Goal: Information Seeking & Learning: Learn about a topic

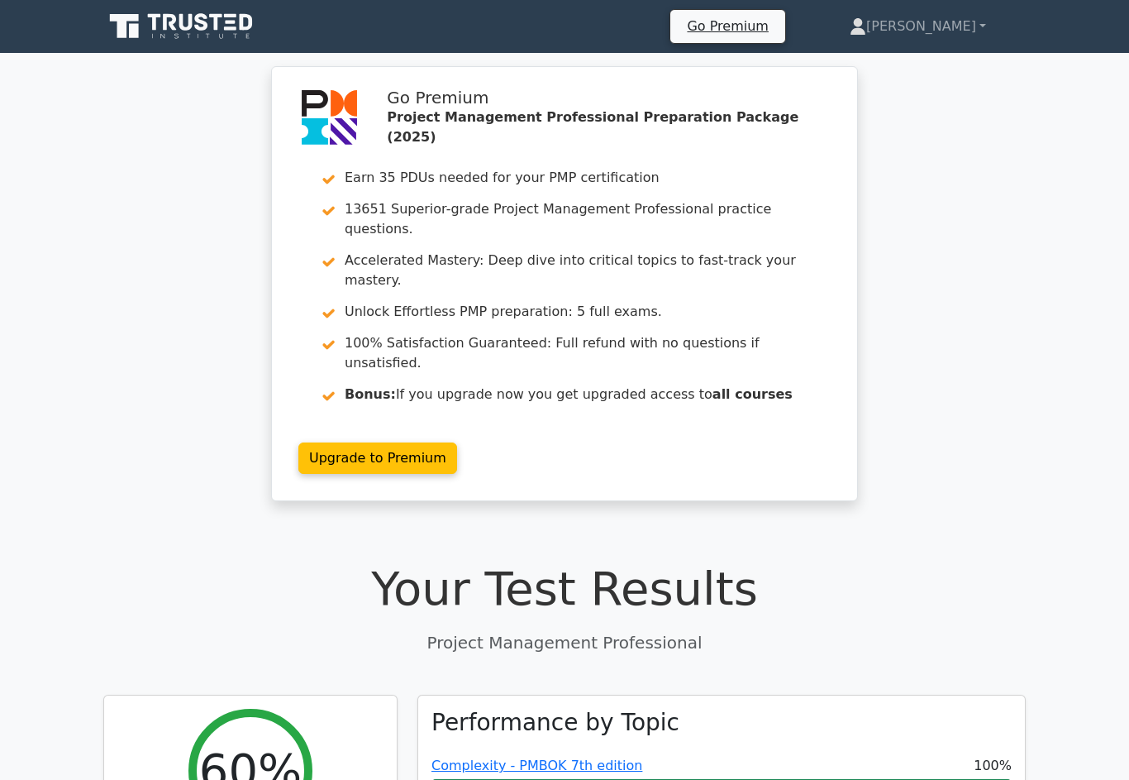
click at [948, 20] on link "[PERSON_NAME]" at bounding box center [918, 26] width 216 height 33
click at [917, 61] on link "Profile" at bounding box center [876, 65] width 131 height 26
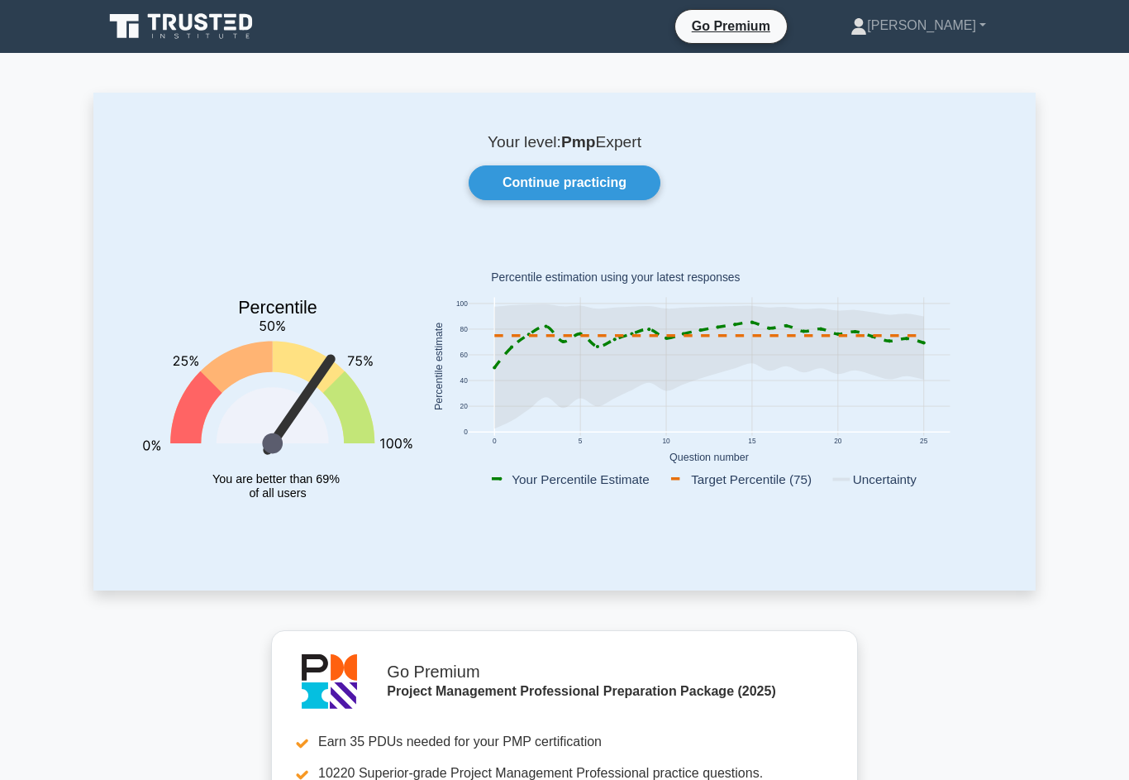
click at [611, 188] on link "Continue practicing" at bounding box center [565, 182] width 192 height 35
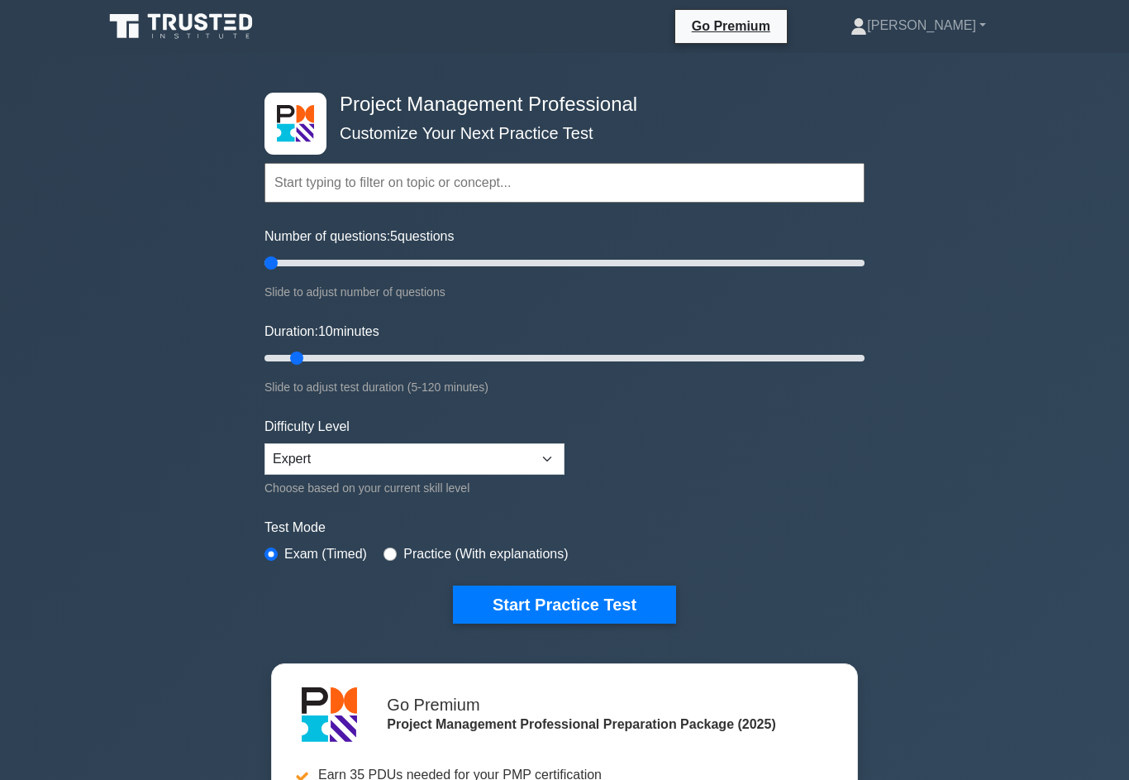
type input "5"
click at [583, 606] on button "Start Practice Test" at bounding box center [564, 604] width 223 height 38
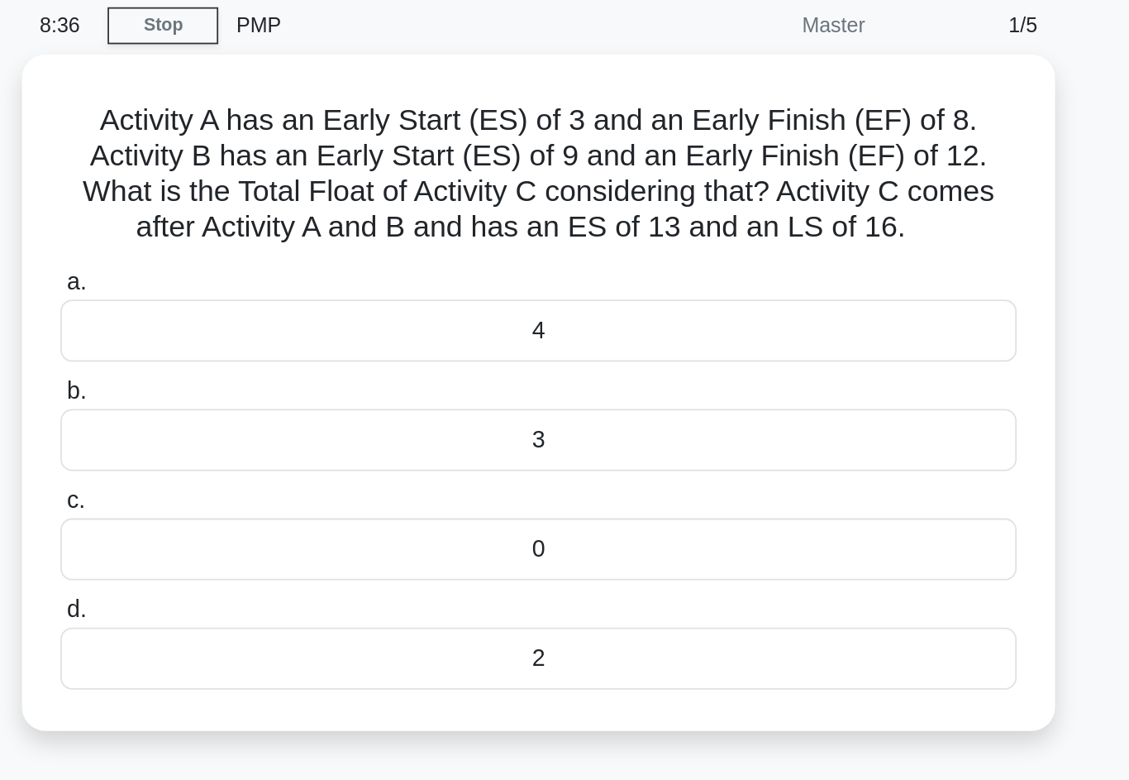
click at [351, 295] on div "3" at bounding box center [565, 312] width 536 height 35
click at [297, 280] on input "b. 3" at bounding box center [297, 285] width 0 height 11
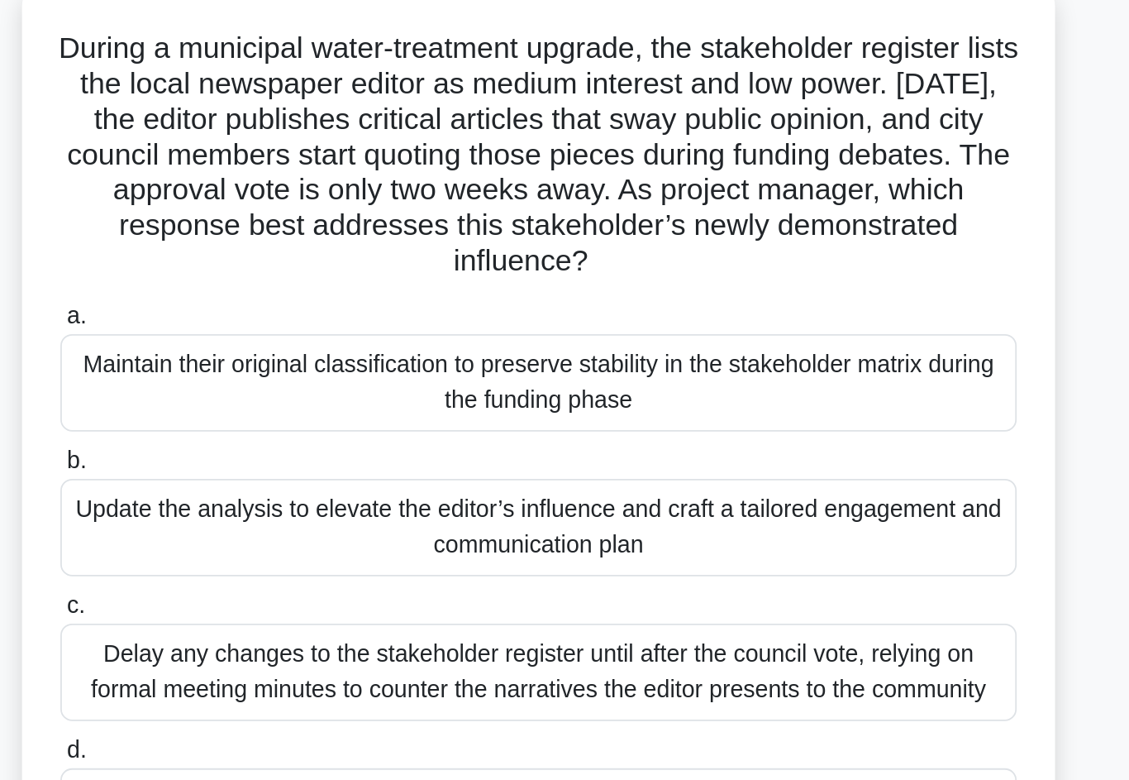
click at [316, 375] on div "Update the analysis to elevate the editor’s influence and craft a tailored enga…" at bounding box center [565, 402] width 536 height 55
click at [297, 360] on input "b. Update the analysis to elevate the editor’s influence and craft a tailored e…" at bounding box center [297, 365] width 0 height 11
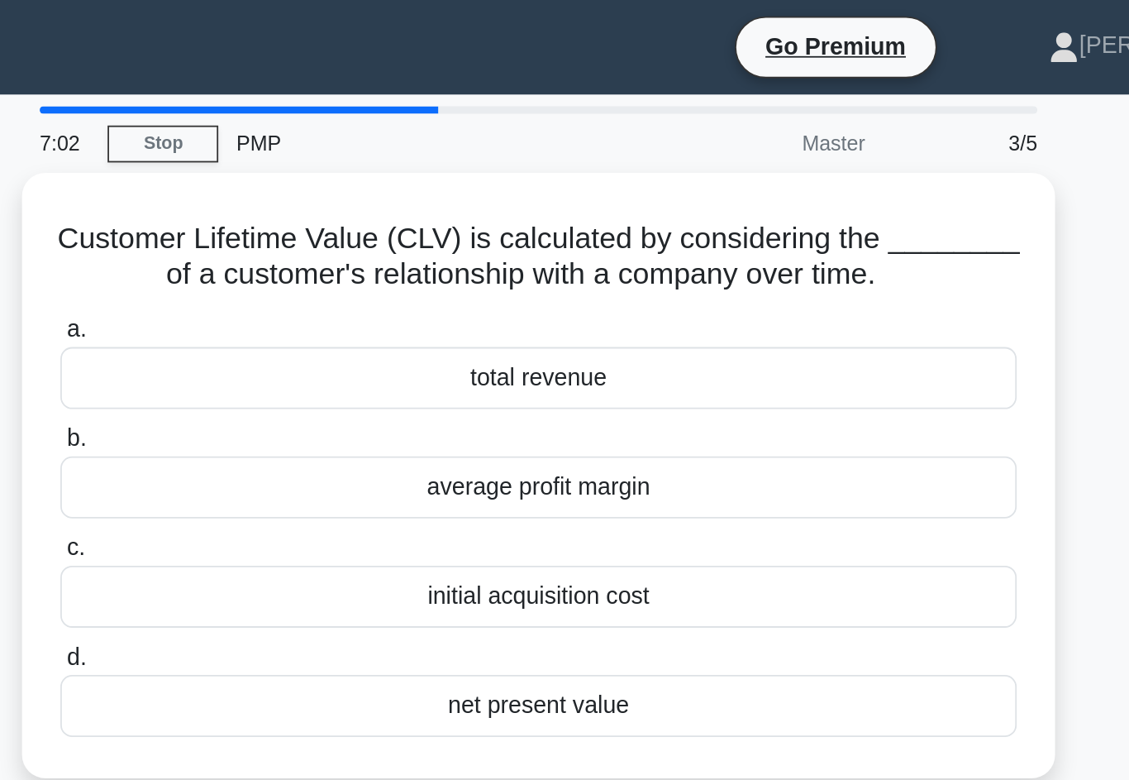
click at [297, 413] on div "net present value" at bounding box center [565, 395] width 536 height 35
click at [297, 374] on input "d. net present value" at bounding box center [297, 368] width 0 height 11
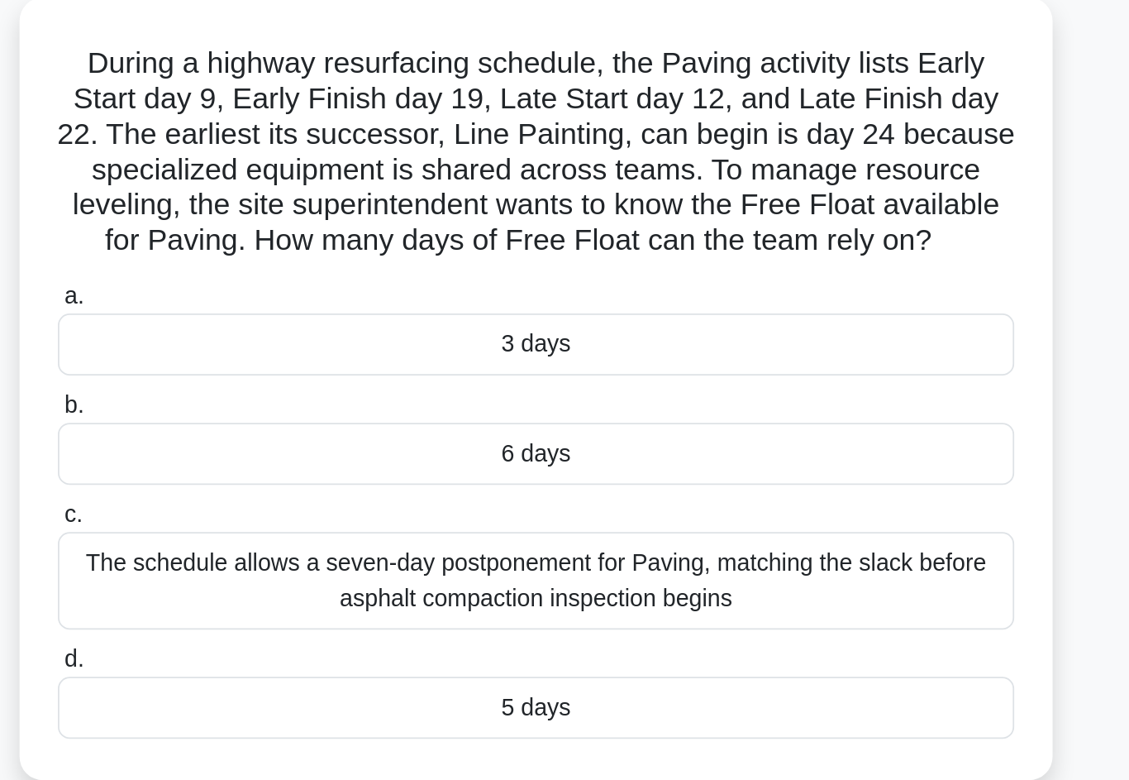
click at [403, 274] on div "3 days" at bounding box center [565, 291] width 536 height 35
click at [297, 259] on input "a. 3 days" at bounding box center [297, 264] width 0 height 11
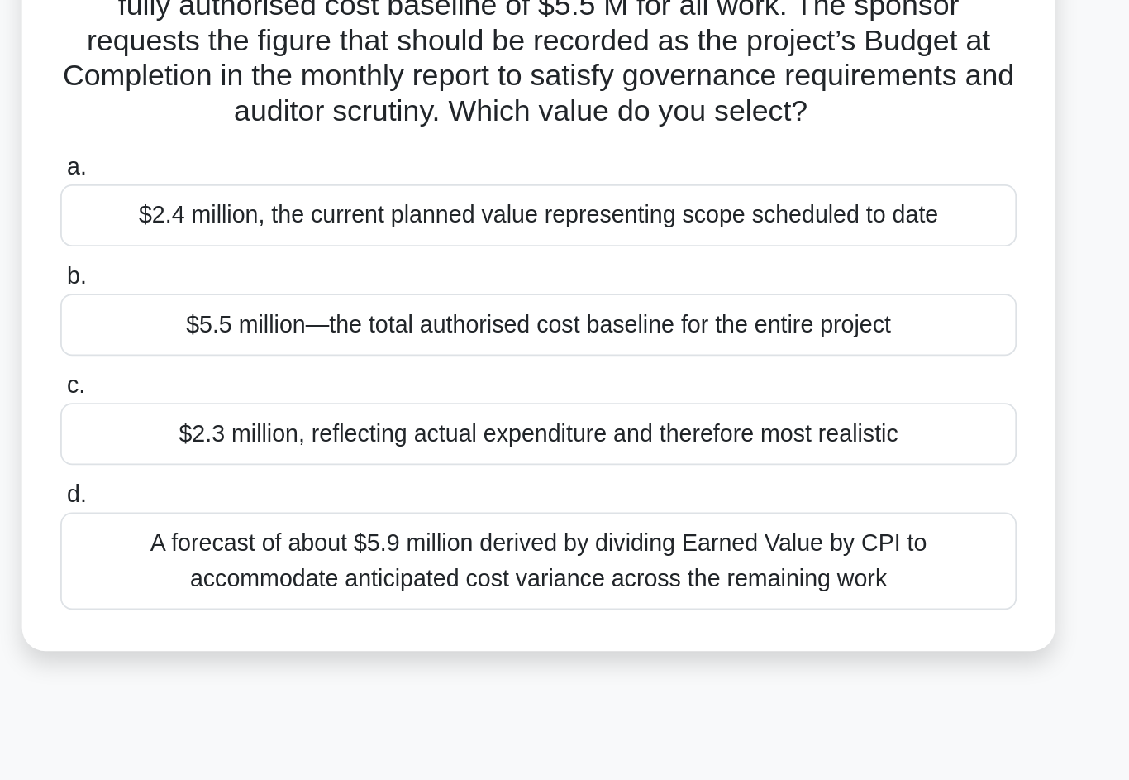
click at [297, 457] on div "A forecast of about $5.9 million derived by dividing Earned Value by CPI to acc…" at bounding box center [565, 484] width 536 height 55
click at [297, 442] on input "d. A forecast of about $5.9 million derived by dividing Earned Value by CPI to …" at bounding box center [297, 447] width 0 height 11
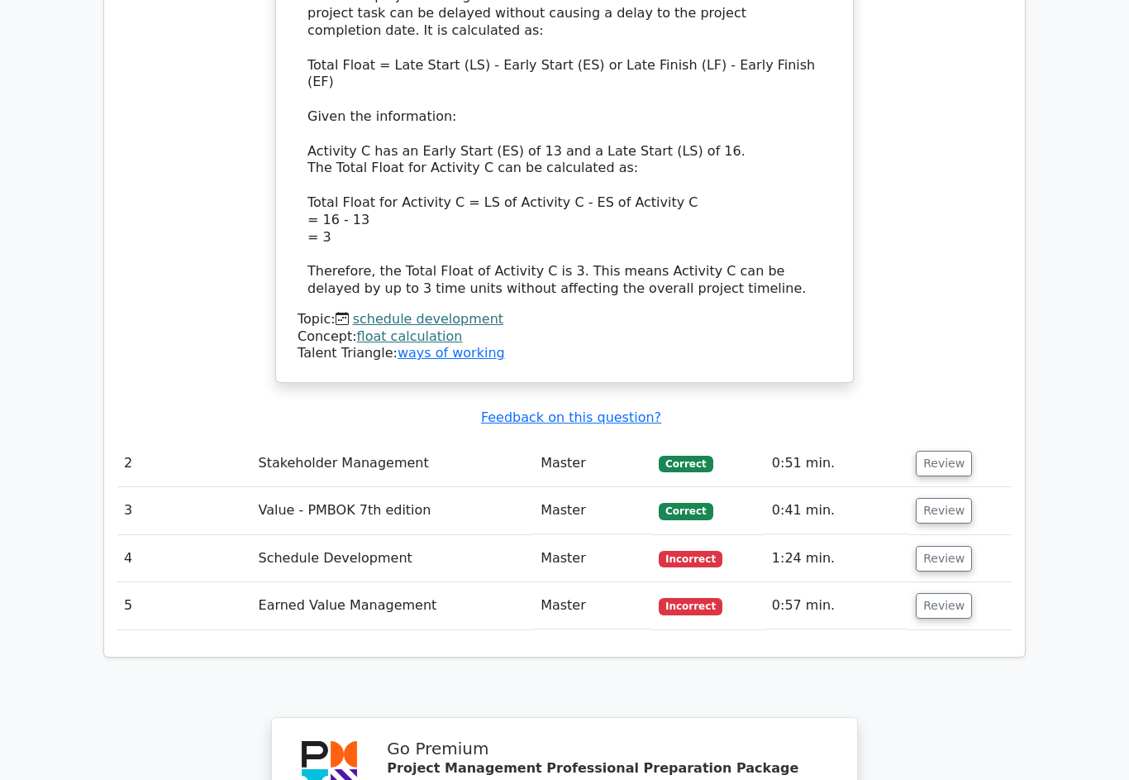
scroll to position [1797, 0]
click at [960, 546] on button "Review" at bounding box center [944, 559] width 56 height 26
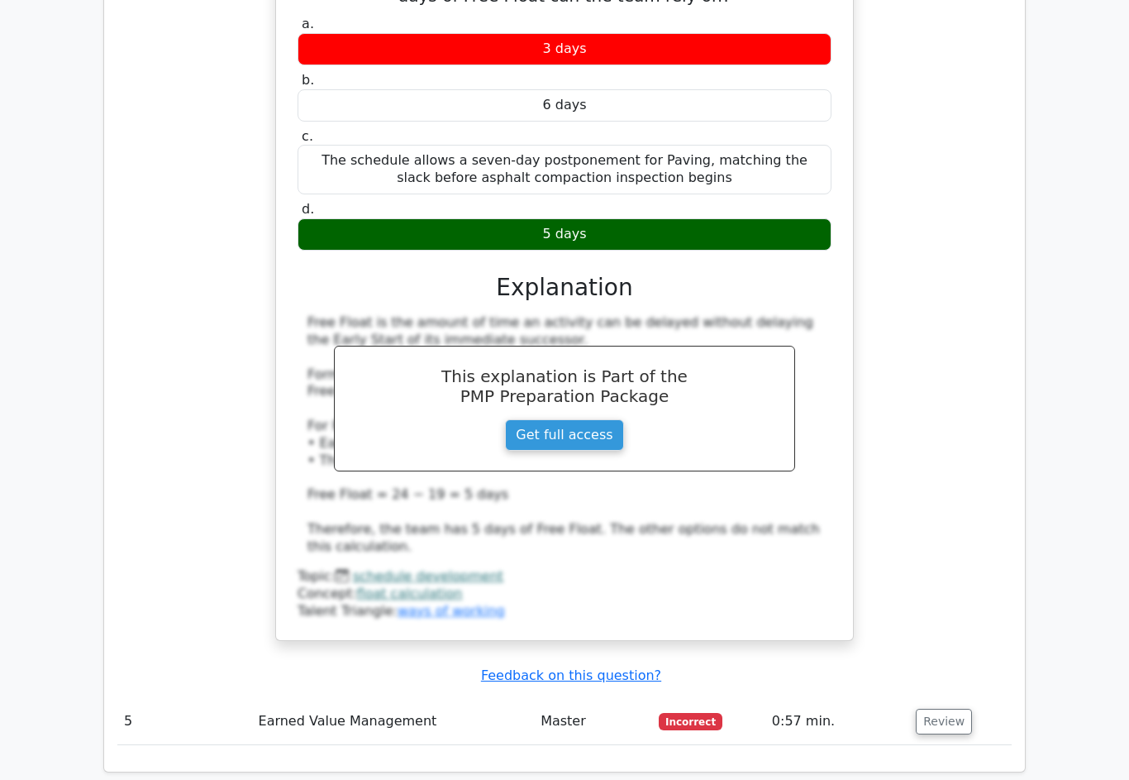
scroll to position [2542, 0]
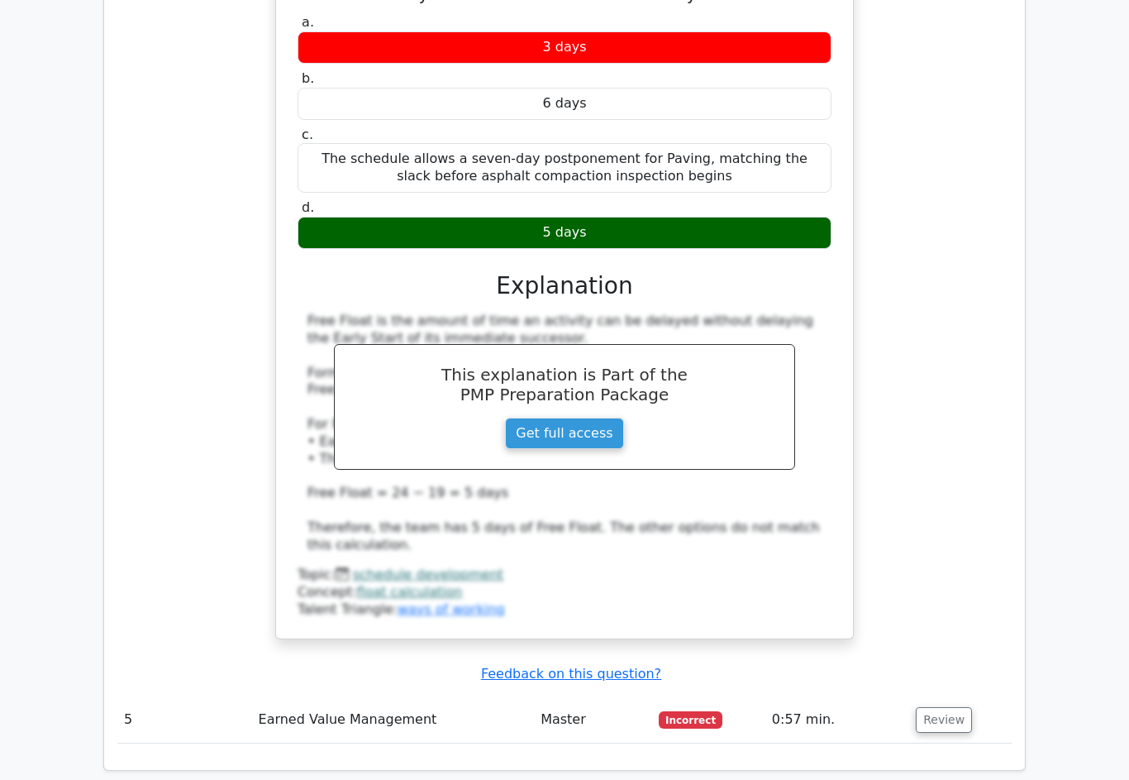
click at [950, 707] on button "Review" at bounding box center [944, 720] width 56 height 26
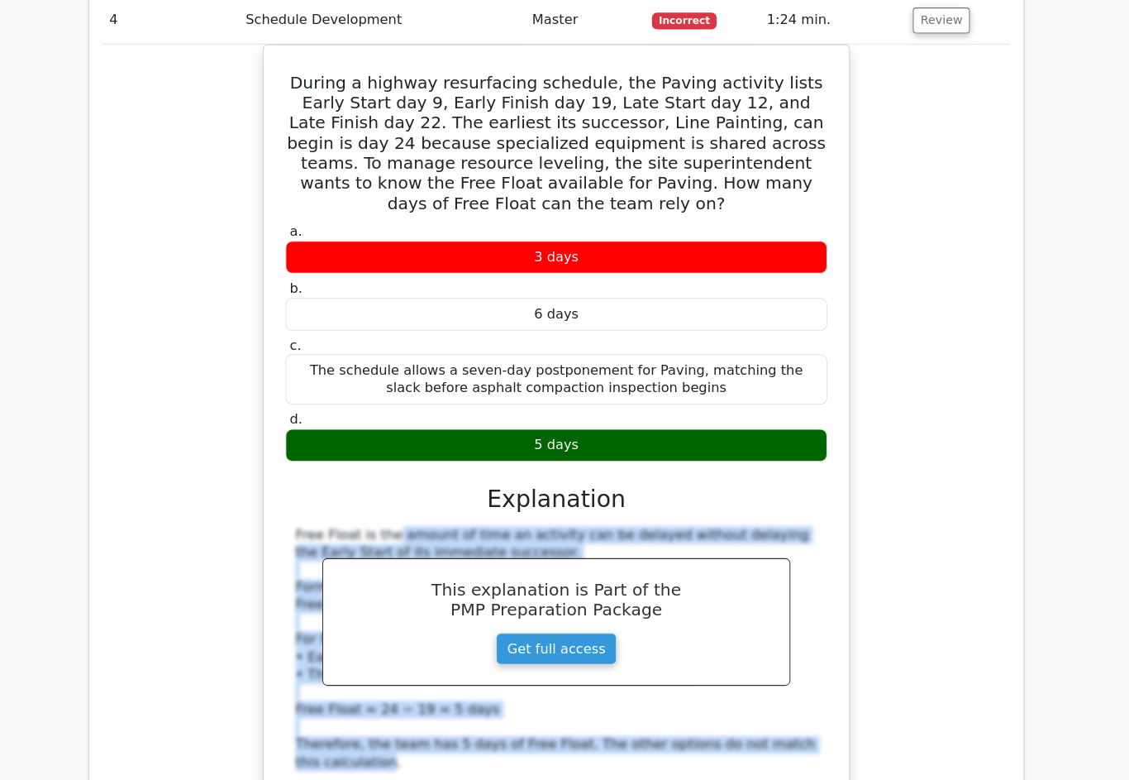
scroll to position [2356, 0]
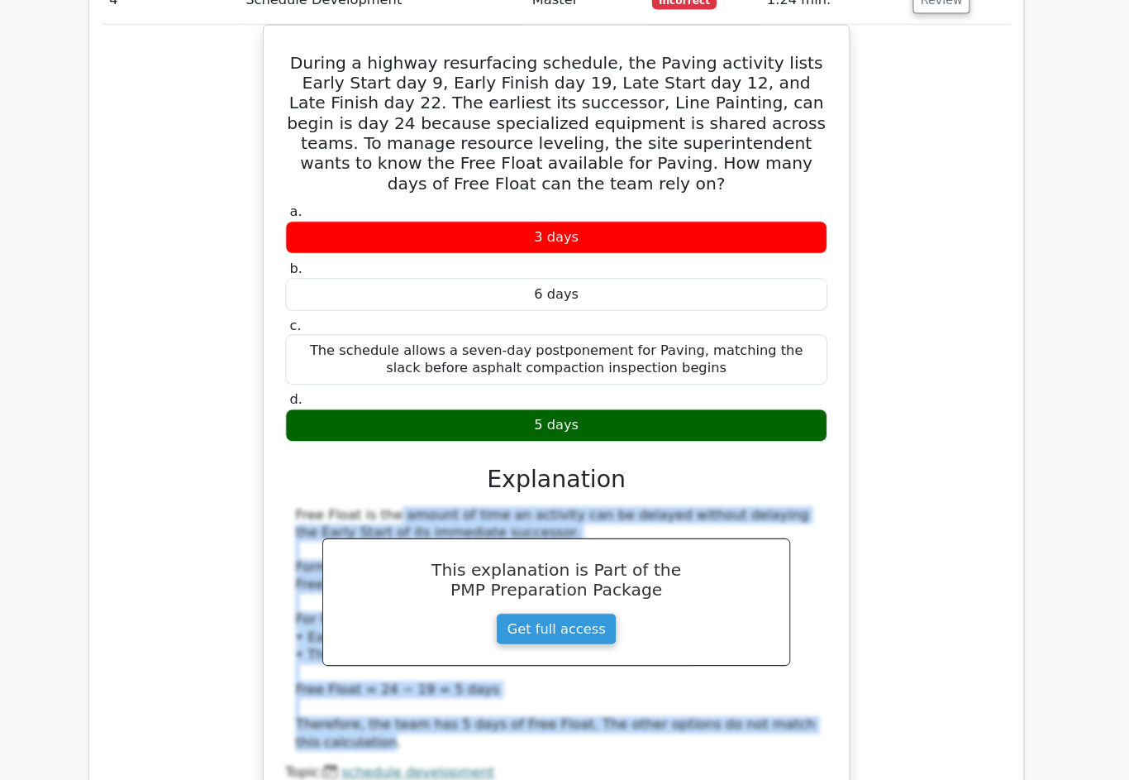
click at [961, 470] on div "During a highway resurfacing schedule, the Paving activity lists Early Start da…" at bounding box center [564, 434] width 895 height 820
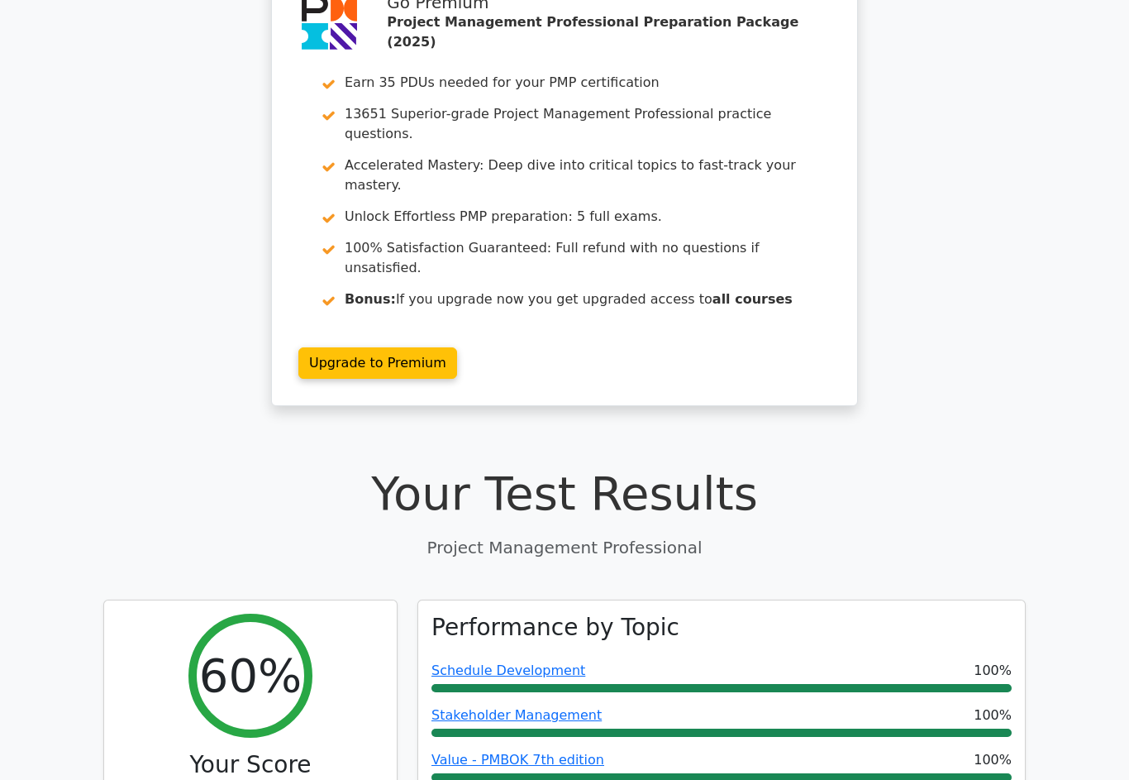
scroll to position [0, 0]
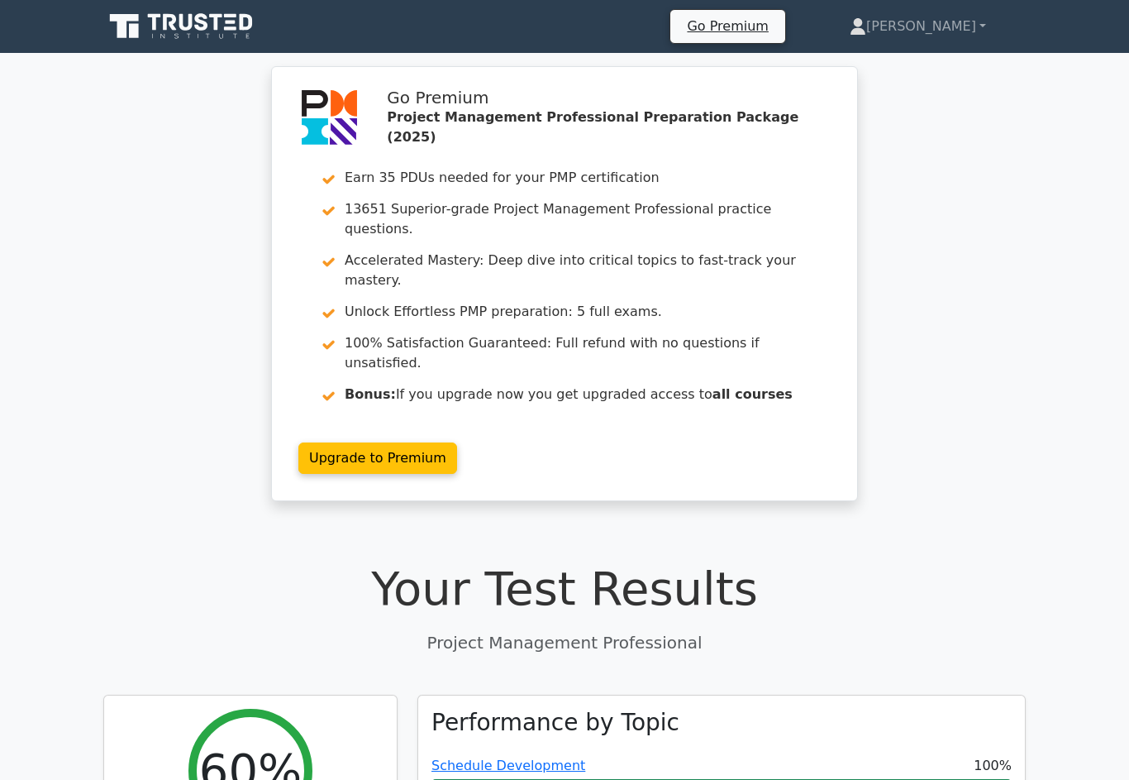
click at [954, 39] on link "[PERSON_NAME]" at bounding box center [918, 26] width 216 height 33
click at [915, 67] on link "Profile" at bounding box center [876, 65] width 131 height 26
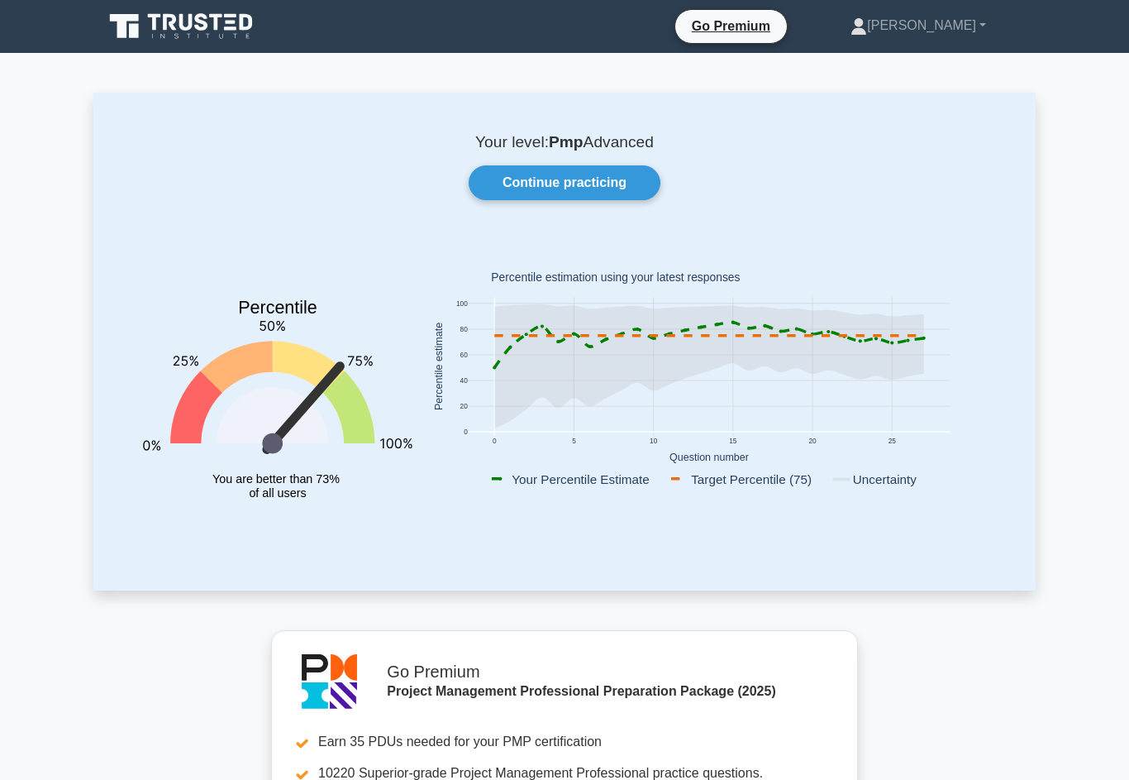
click at [604, 194] on link "Continue practicing" at bounding box center [565, 182] width 192 height 35
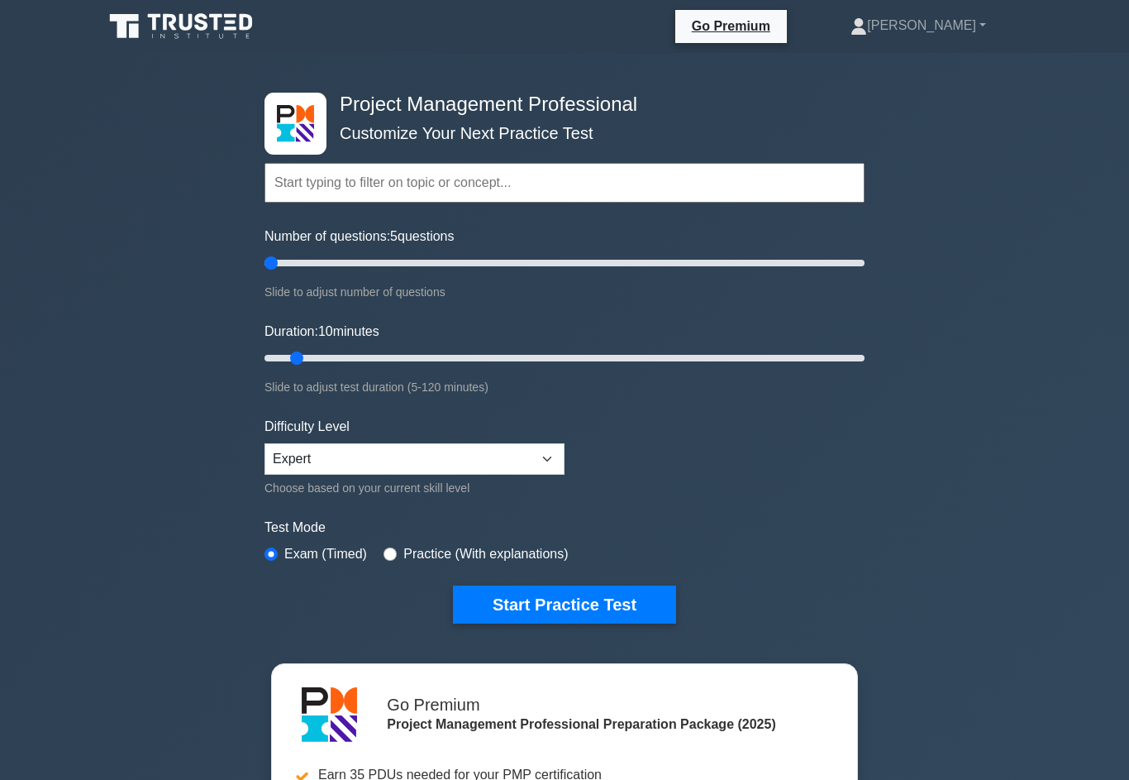
type input "5"
click at [636, 605] on button "Start Practice Test" at bounding box center [564, 604] width 223 height 38
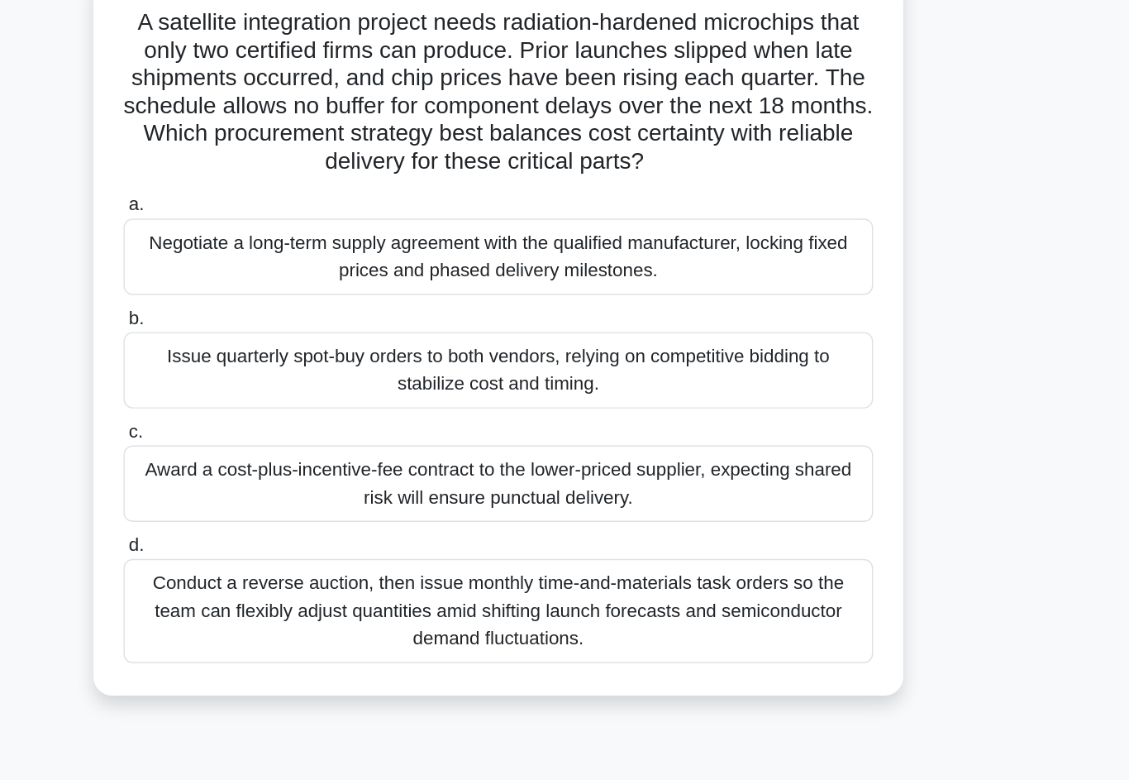
click at [532, 274] on div "Negotiate a long-term supply agreement with the qualified manufacturer, locking…" at bounding box center [565, 301] width 536 height 55
click at [297, 259] on input "a. Negotiate a long-term supply agreement with the qualified manufacturer, lock…" at bounding box center [297, 264] width 0 height 11
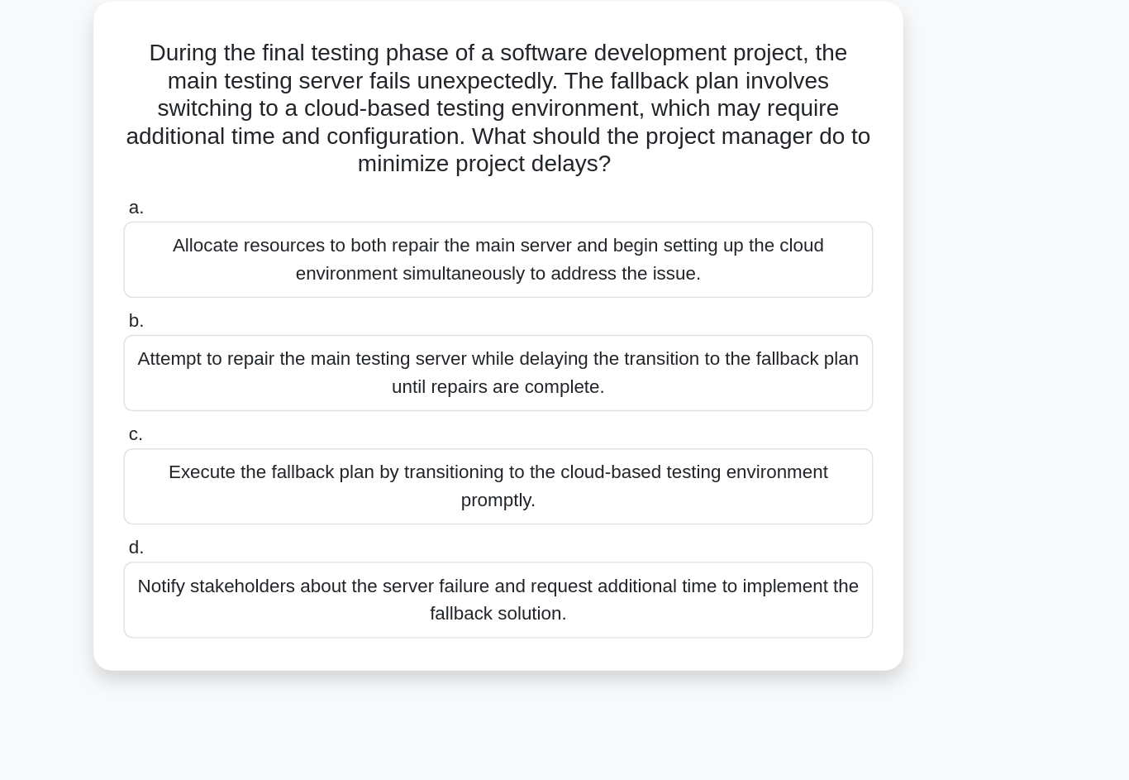
click at [457, 416] on div "Execute the fallback plan by transitioning to the cloud-based testing environme…" at bounding box center [565, 443] width 536 height 55
click at [297, 401] on input "c. Execute the fallback plan by transitioning to the cloud-based testing enviro…" at bounding box center [297, 406] width 0 height 11
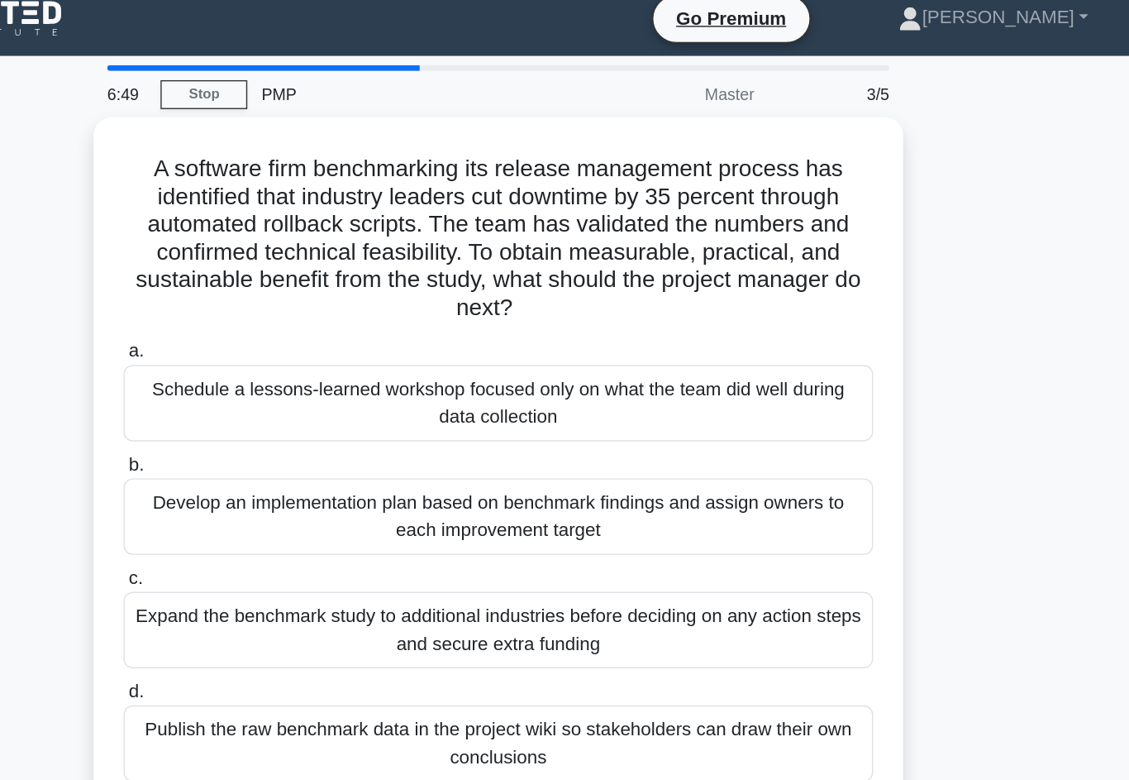
click at [516, 293] on div "Schedule a lessons-learned workshop focused only on what the team did well duri…" at bounding box center [565, 301] width 536 height 55
click at [297, 270] on input "a. Schedule a lessons-learned workshop focused only on what the team did well d…" at bounding box center [297, 264] width 0 height 11
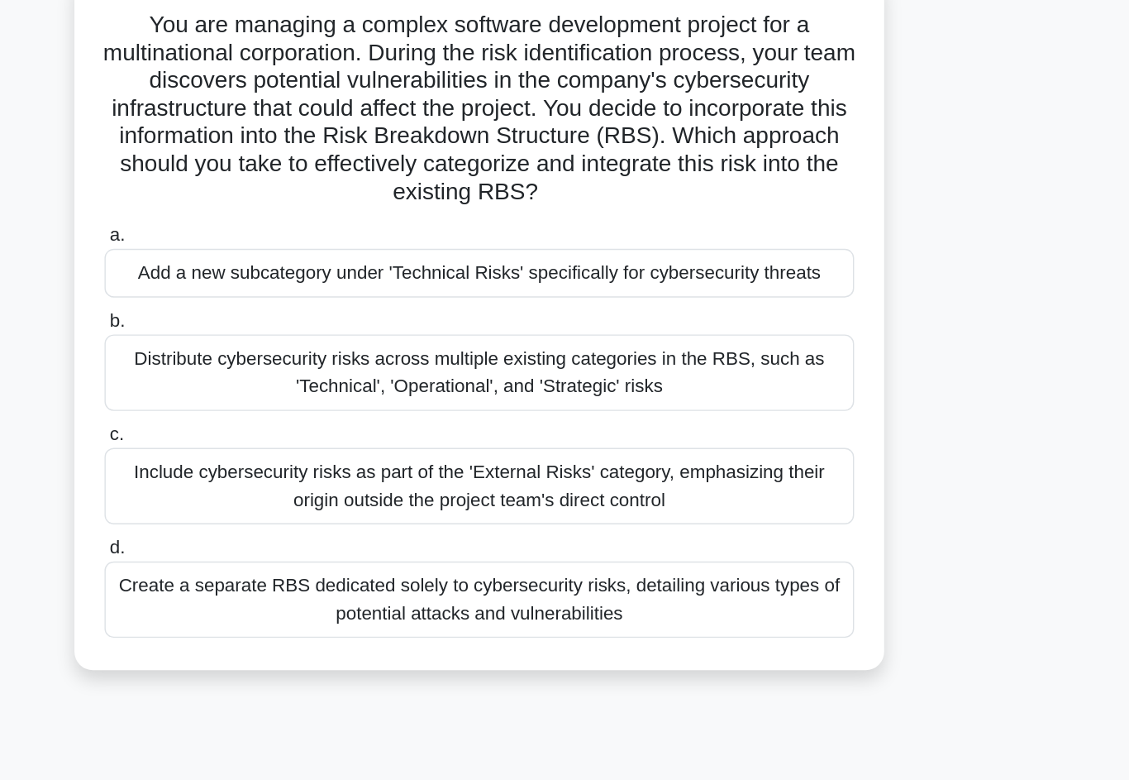
click at [577, 517] on div "Create a separate RBS dedicated solely to cybersecurity risks, detailing variou…" at bounding box center [565, 544] width 536 height 55
click at [297, 502] on input "d. Create a separate RBS dedicated solely to cybersecurity risks, detailing var…" at bounding box center [297, 507] width 0 height 11
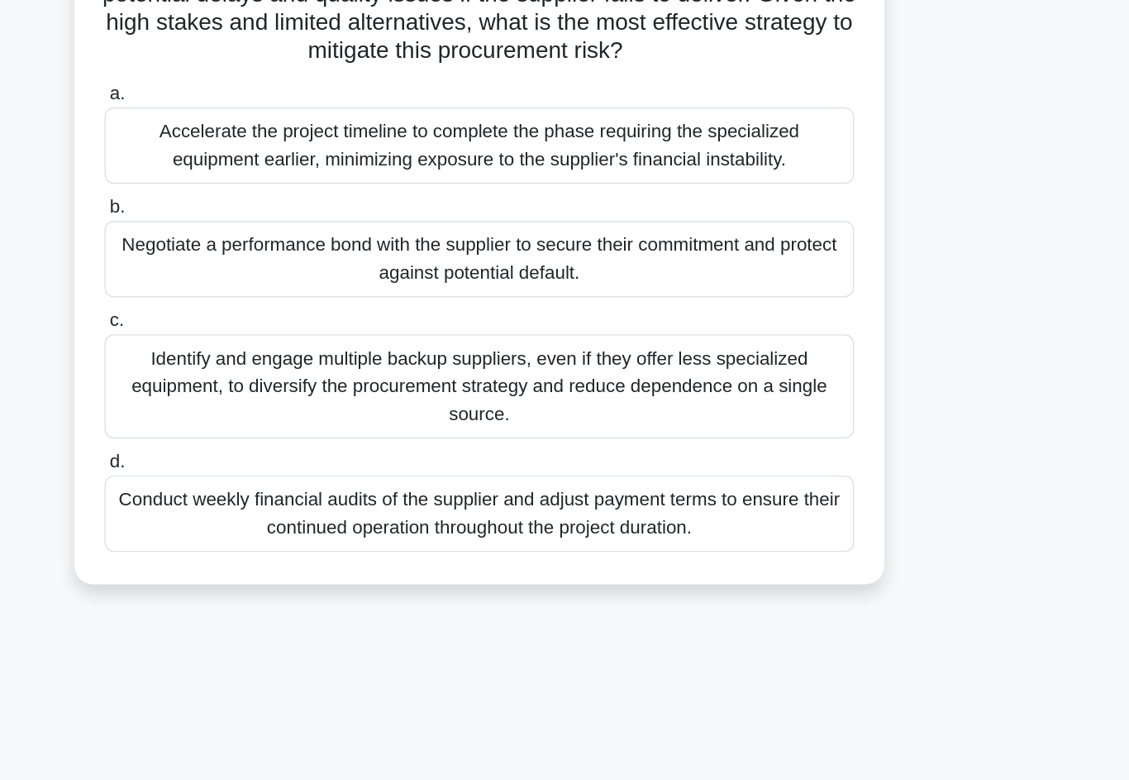
scroll to position [15, 0]
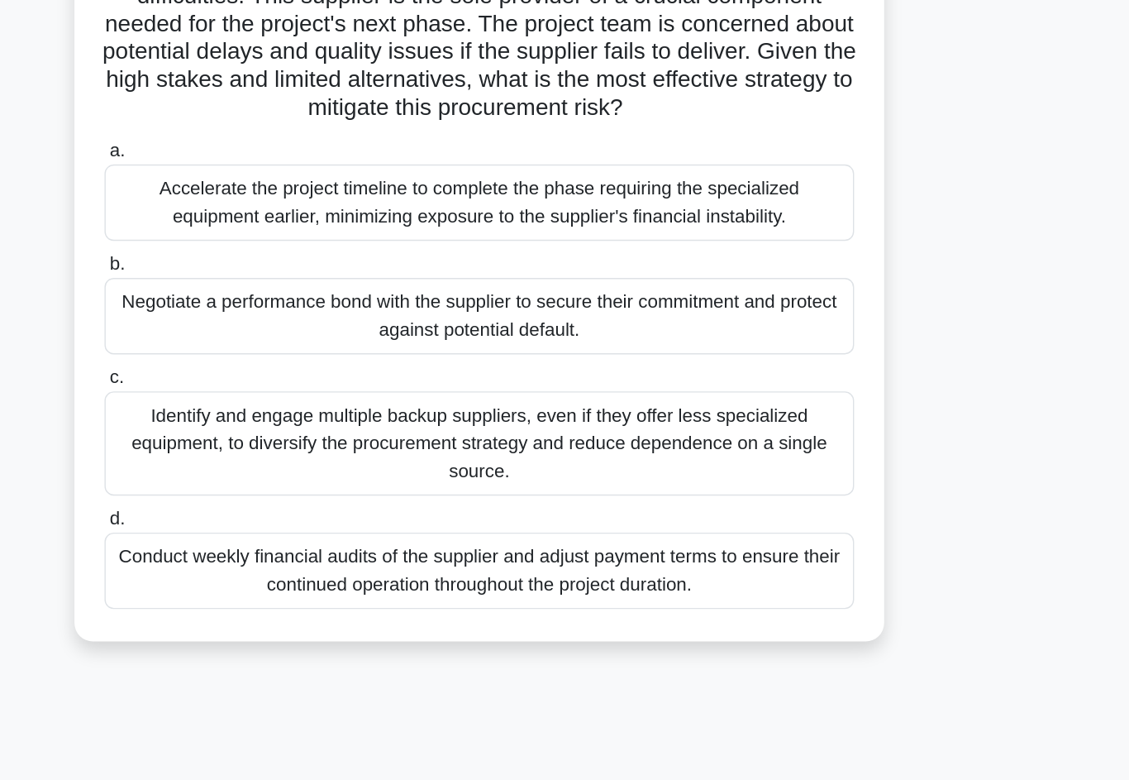
click at [523, 542] on div "Conduct weekly financial audits of the supplier and adjust payment terms to ens…" at bounding box center [565, 569] width 536 height 55
click at [297, 527] on input "d. Conduct weekly financial audits of the supplier and adjust payment terms to …" at bounding box center [297, 532] width 0 height 11
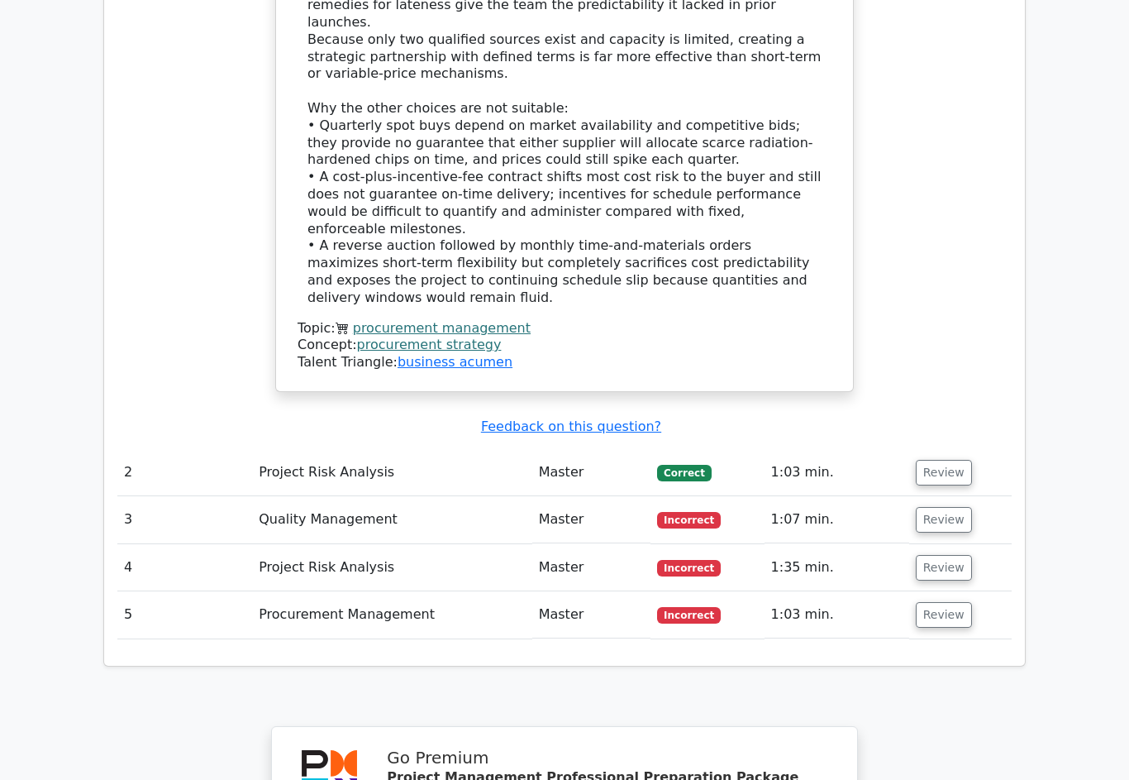
scroll to position [2080, 0]
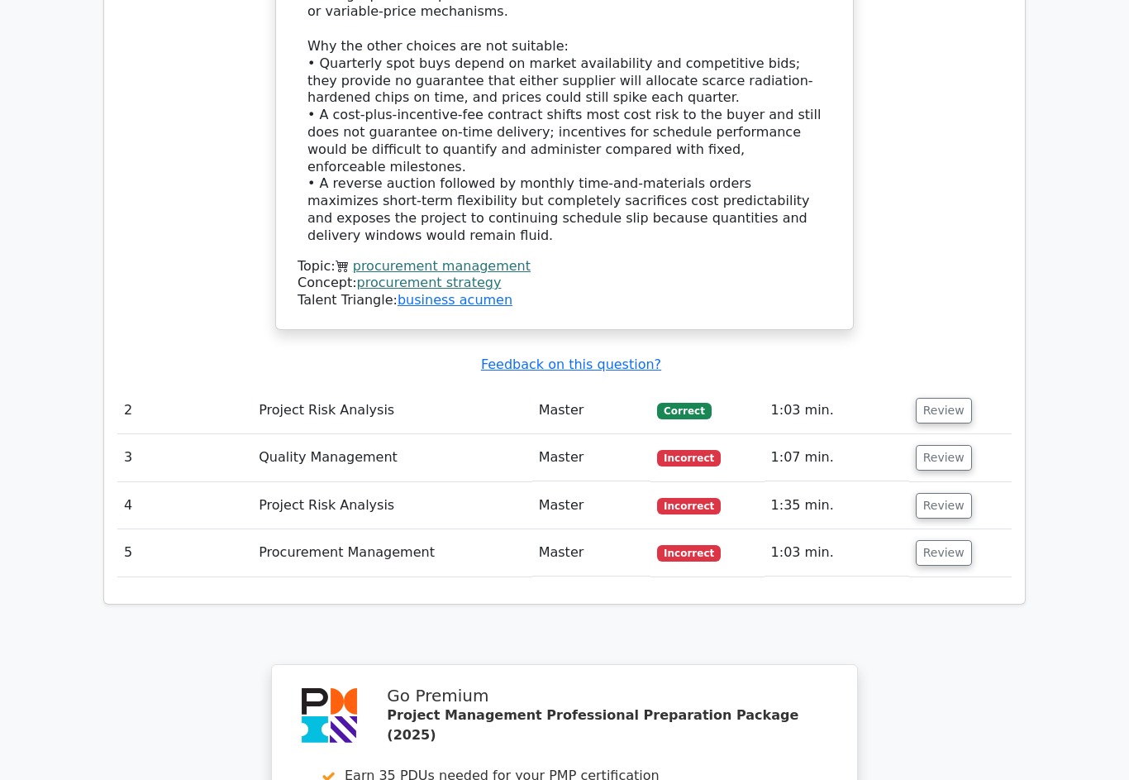
click at [962, 540] on button "Review" at bounding box center [944, 553] width 56 height 26
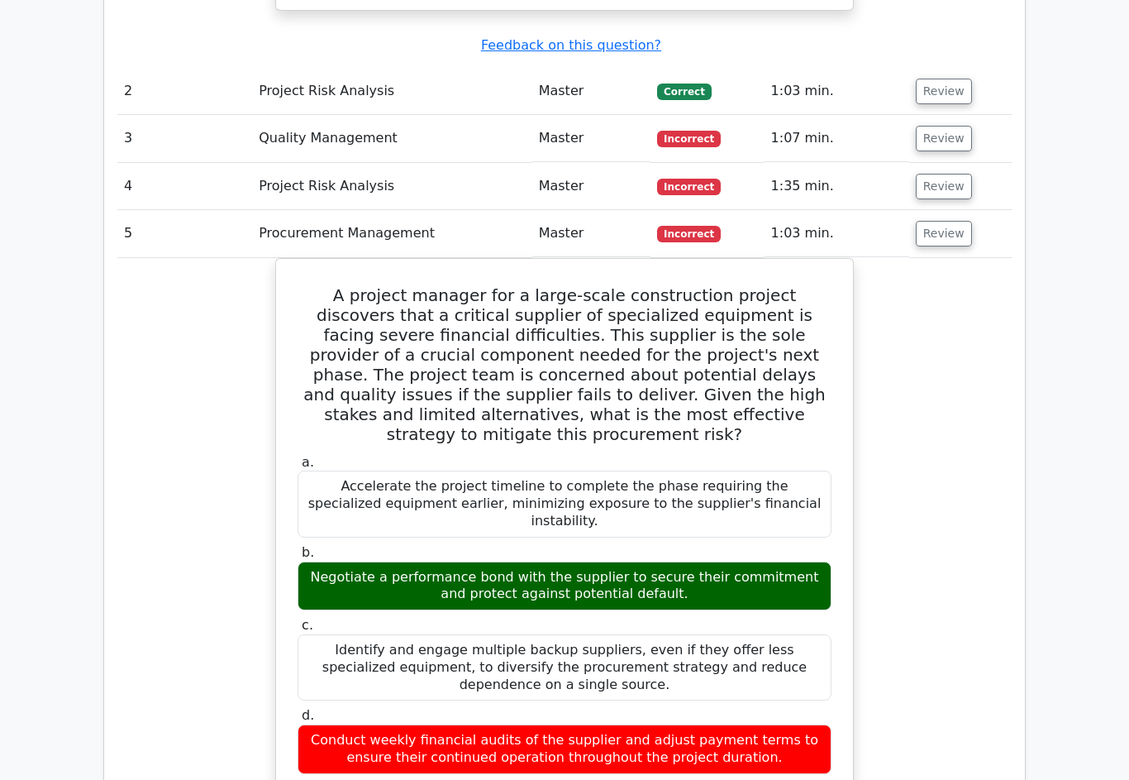
scroll to position [2427, 0]
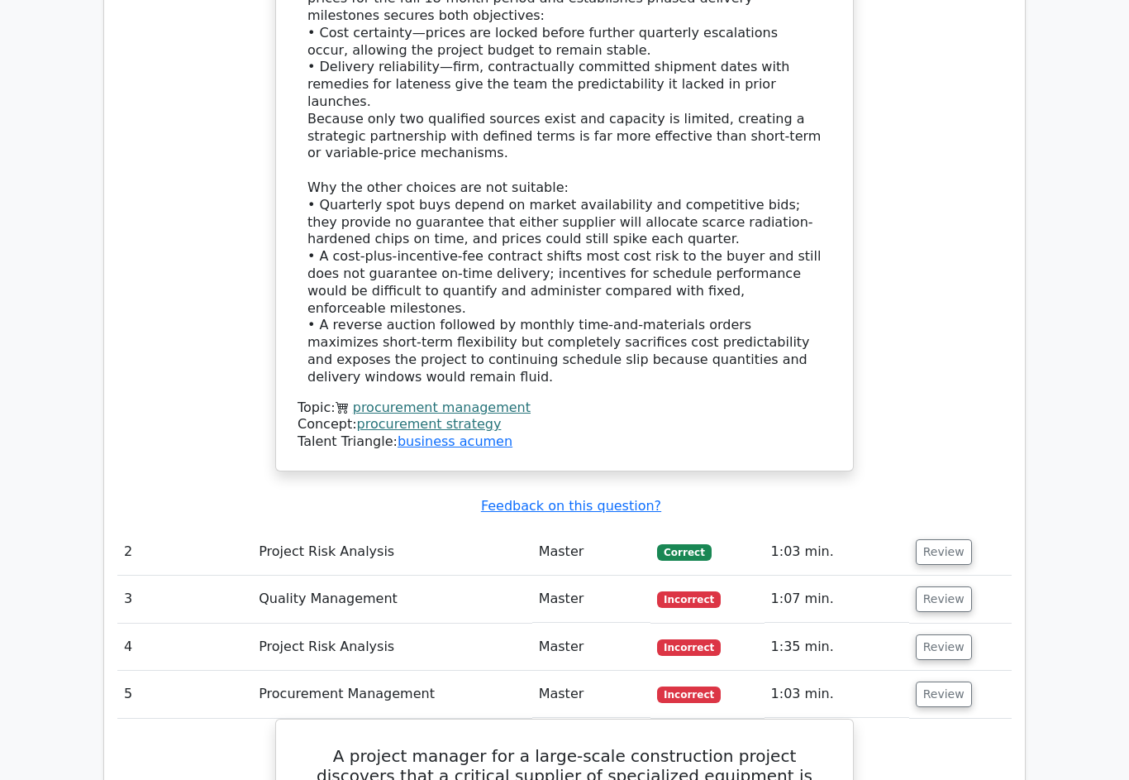
click at [953, 635] on button "Review" at bounding box center [944, 648] width 56 height 26
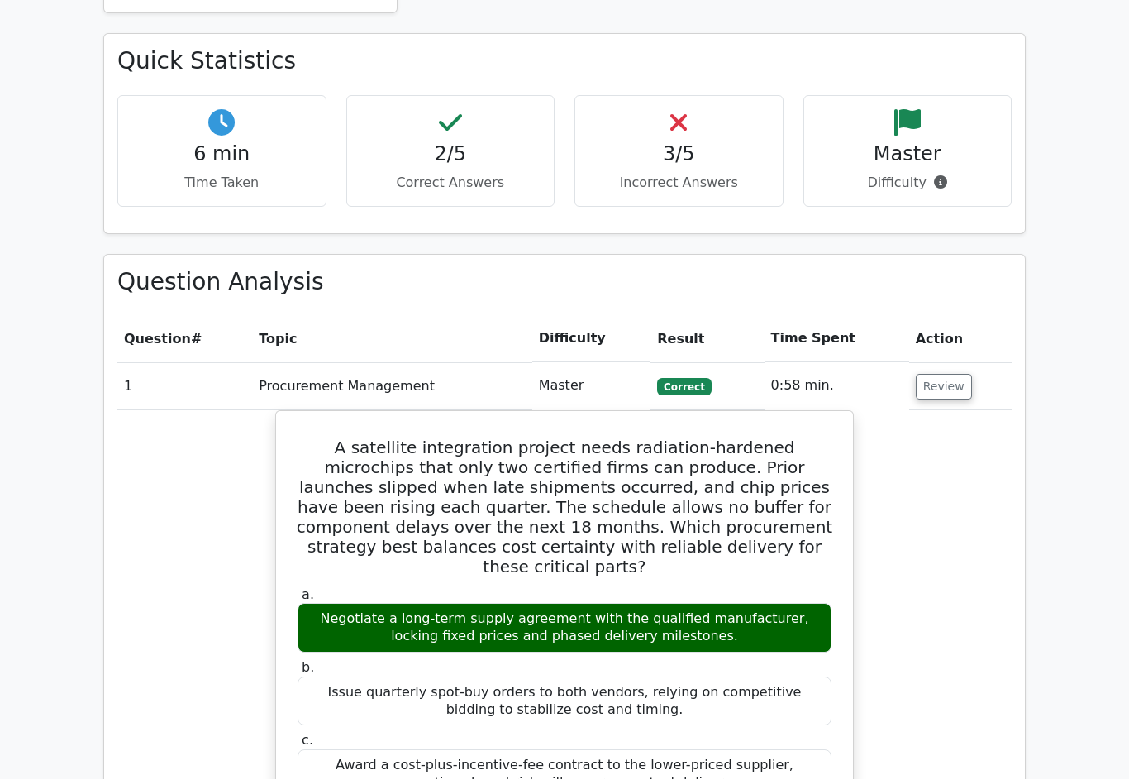
scroll to position [938, 0]
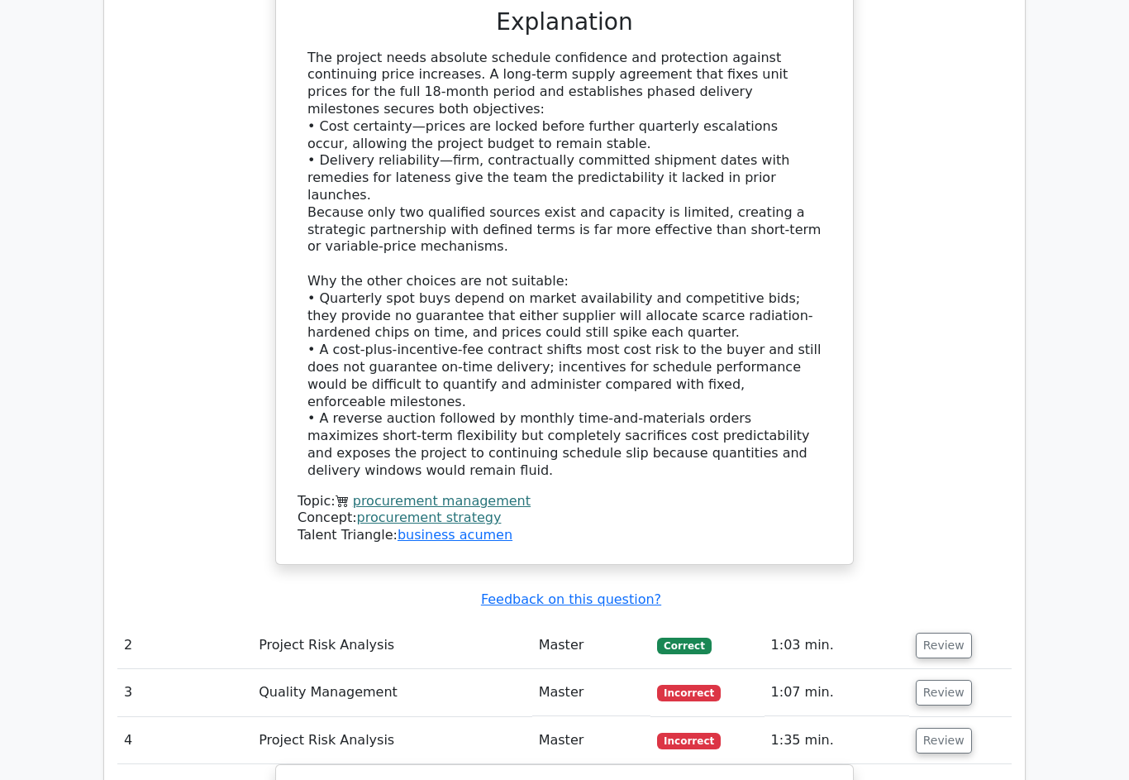
click at [947, 633] on button "Review" at bounding box center [944, 646] width 56 height 26
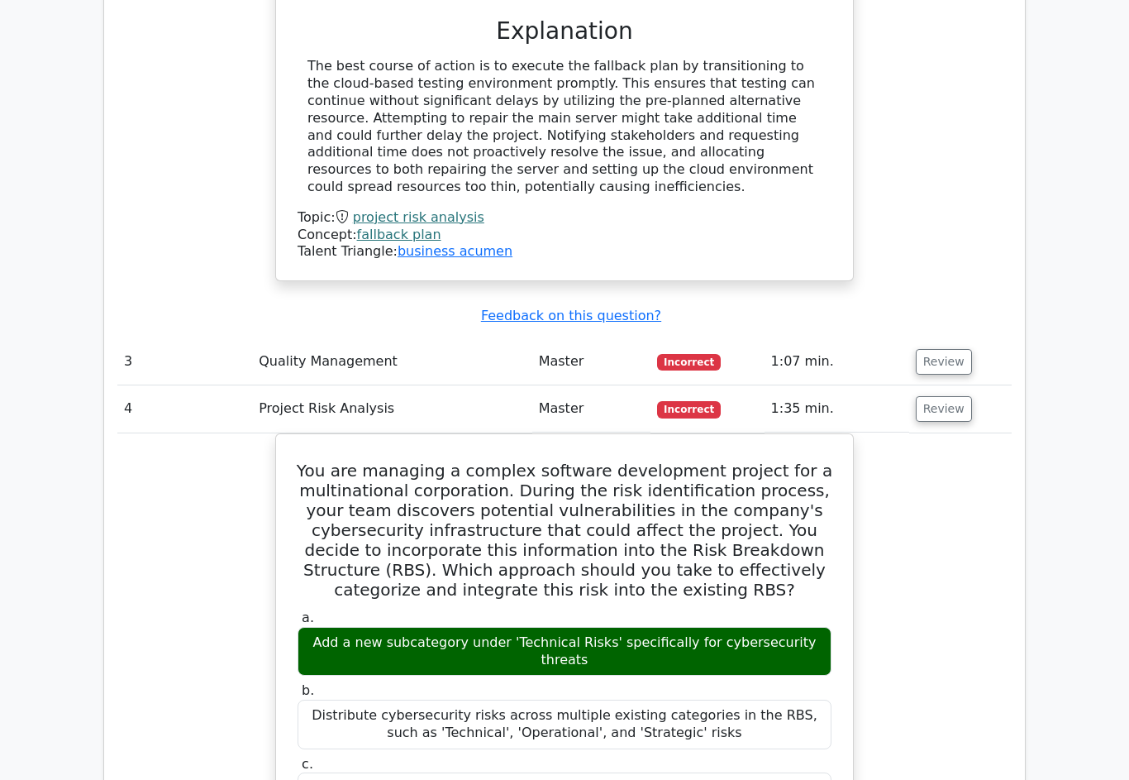
scroll to position [2973, 0]
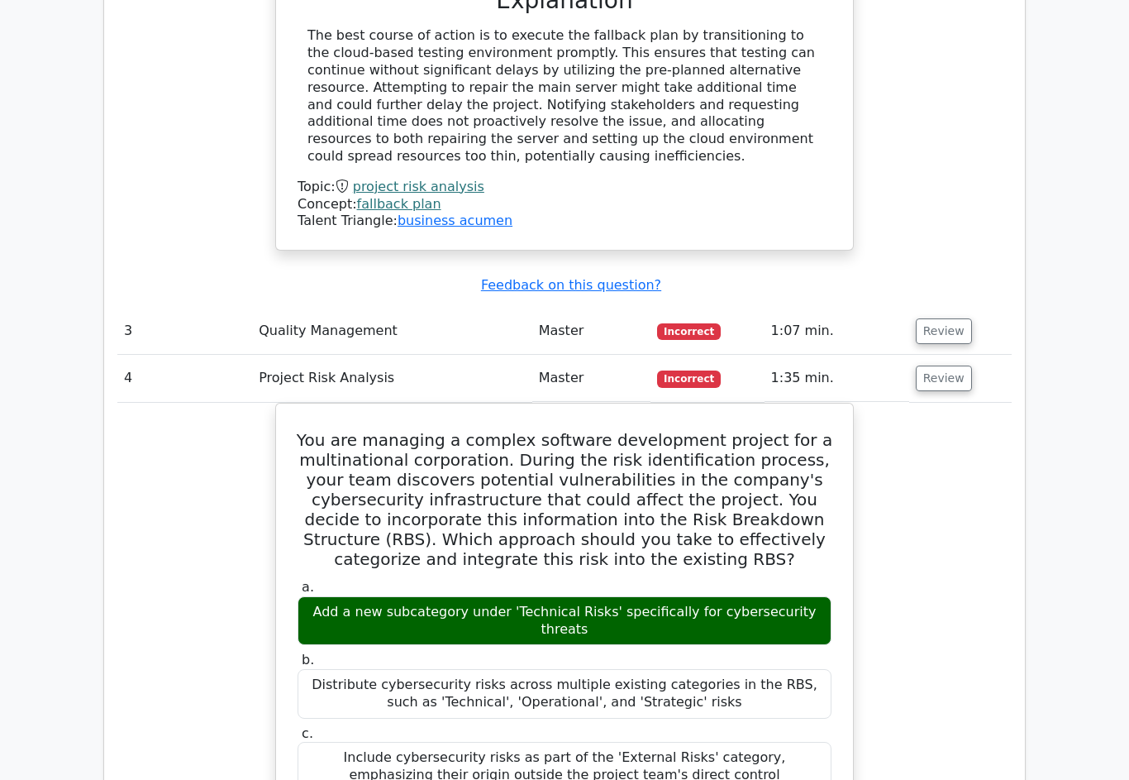
click at [958, 318] on button "Review" at bounding box center [944, 331] width 56 height 26
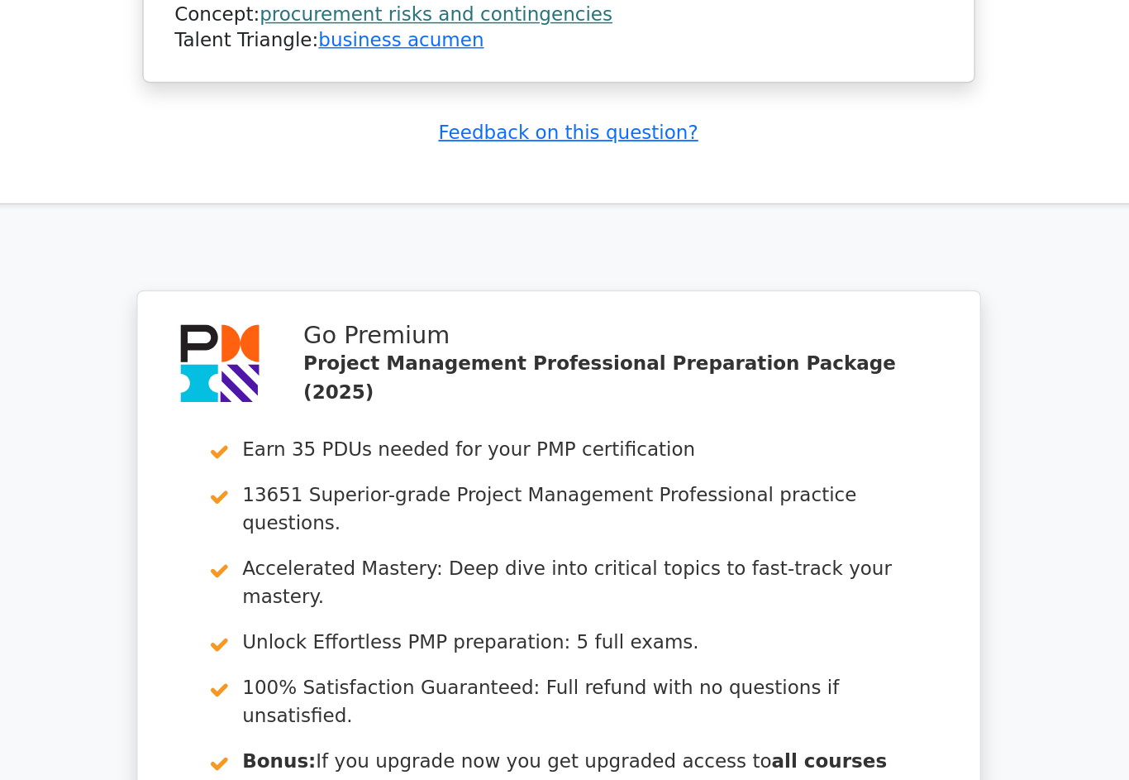
scroll to position [6531, 0]
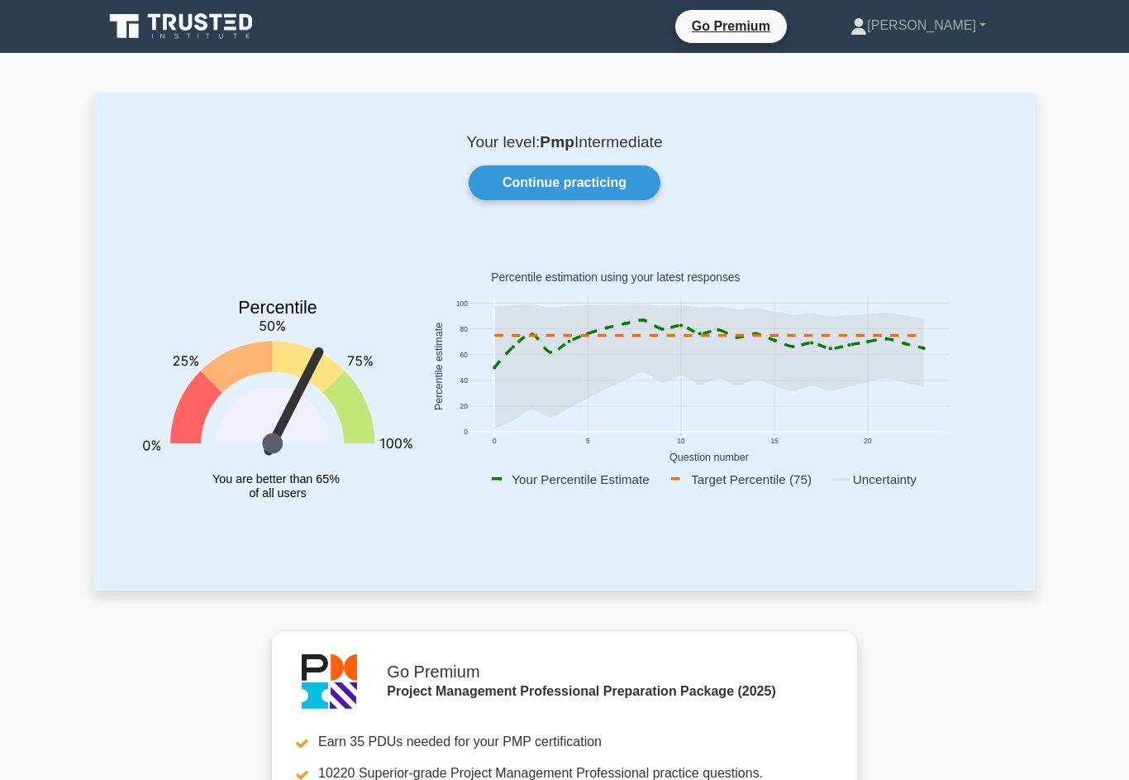
click at [627, 182] on link "Continue practicing" at bounding box center [565, 182] width 192 height 35
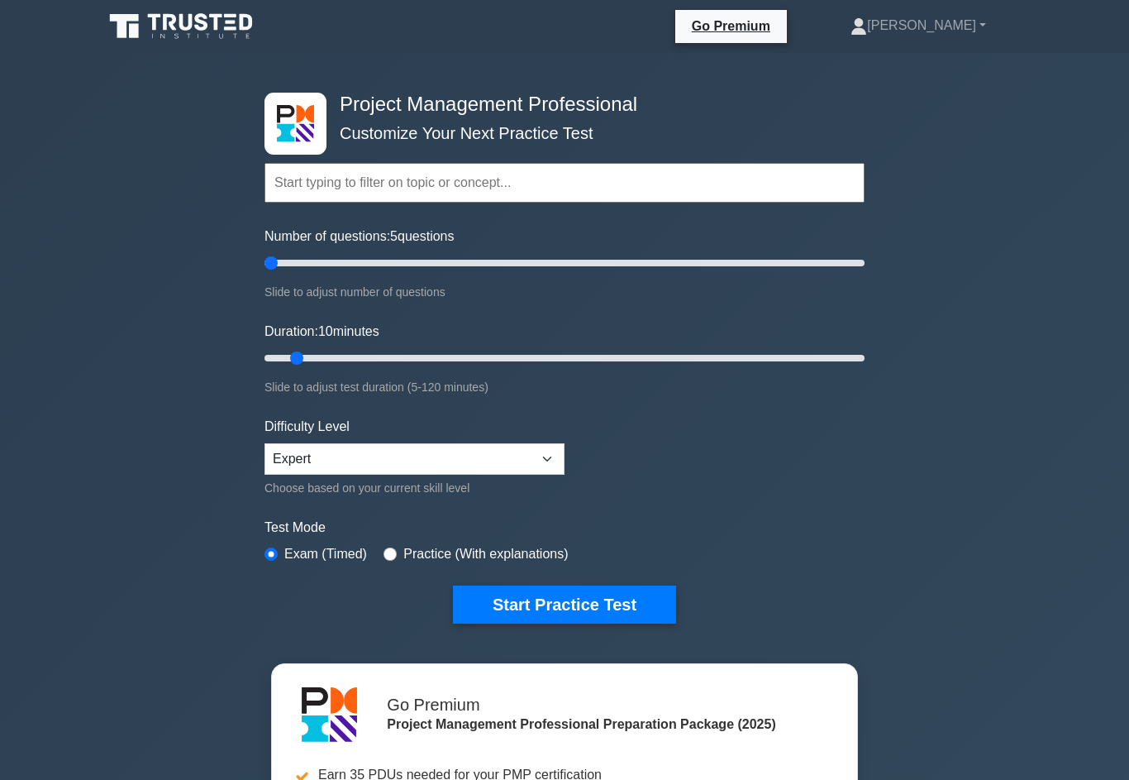
type input "5"
click at [563, 608] on button "Start Practice Test" at bounding box center [564, 604] width 223 height 38
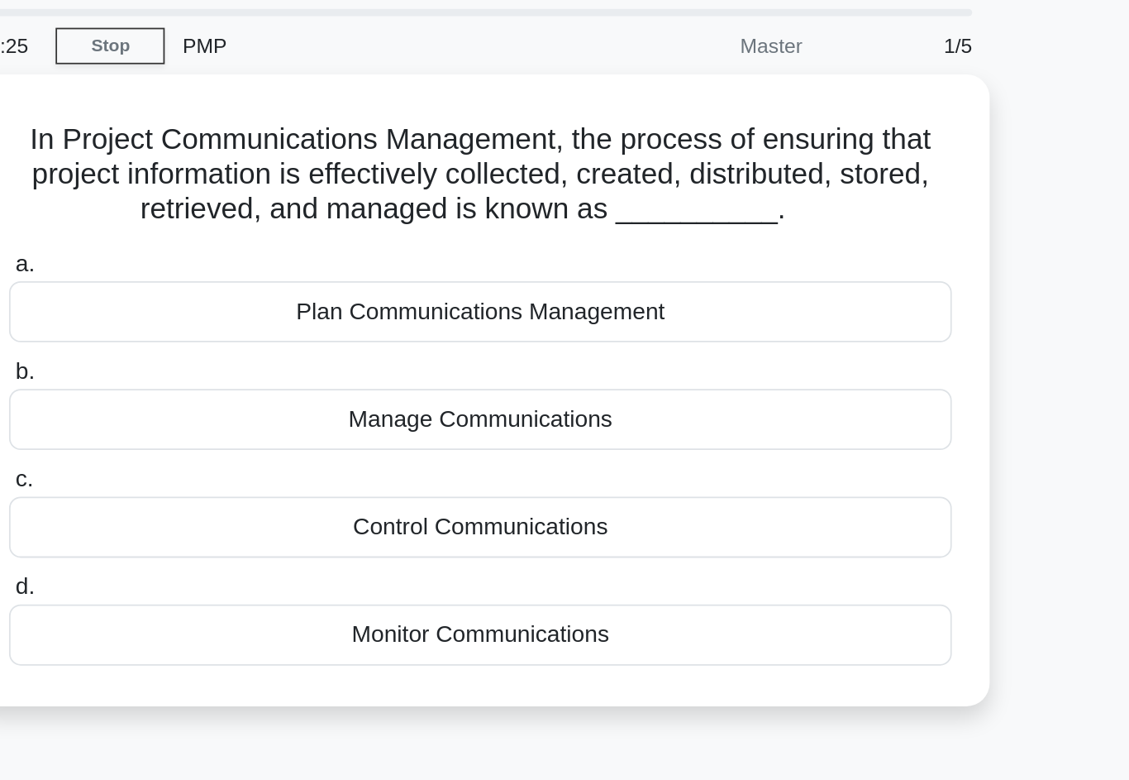
click at [347, 214] on div "Plan Communications Management" at bounding box center [565, 231] width 536 height 35
click at [297, 201] on input "a. Plan Communications Management" at bounding box center [297, 204] width 0 height 11
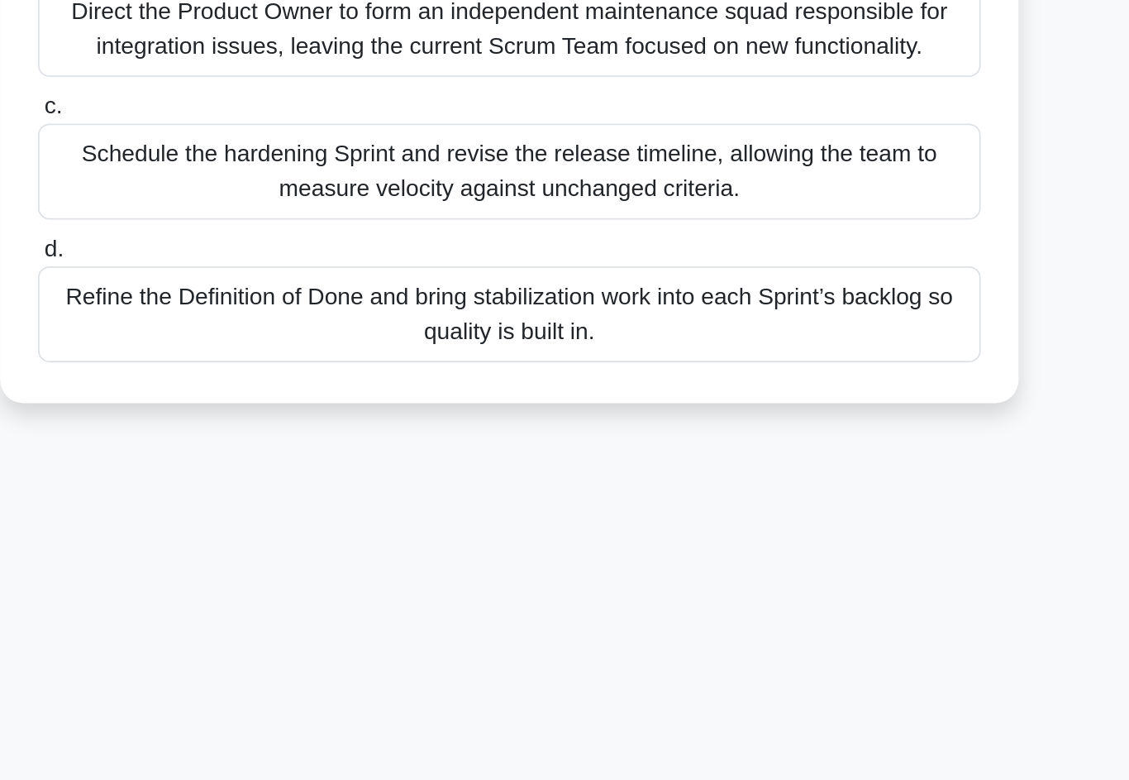
scroll to position [25, 0]
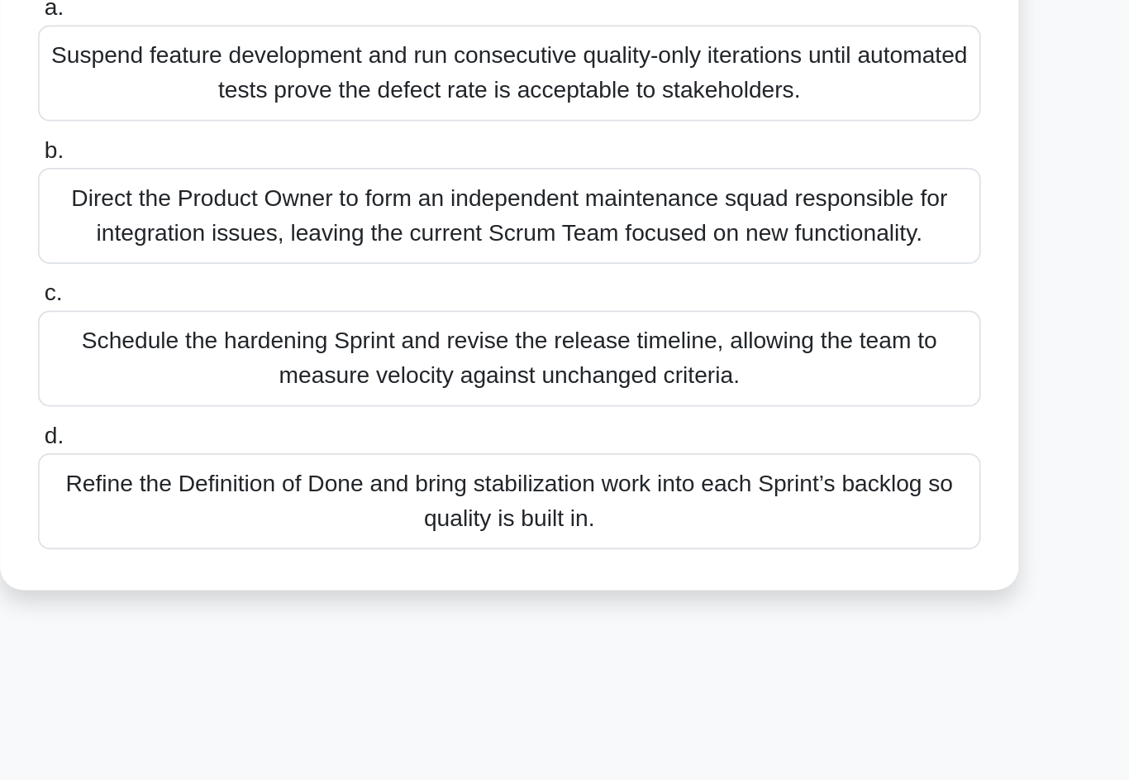
click at [536, 391] on div "Schedule the hardening Sprint and revise the release timeline, allowing the tea…" at bounding box center [565, 418] width 536 height 55
click at [297, 376] on input "c. Schedule the hardening Sprint and revise the release timeline, allowing the …" at bounding box center [297, 381] width 0 height 11
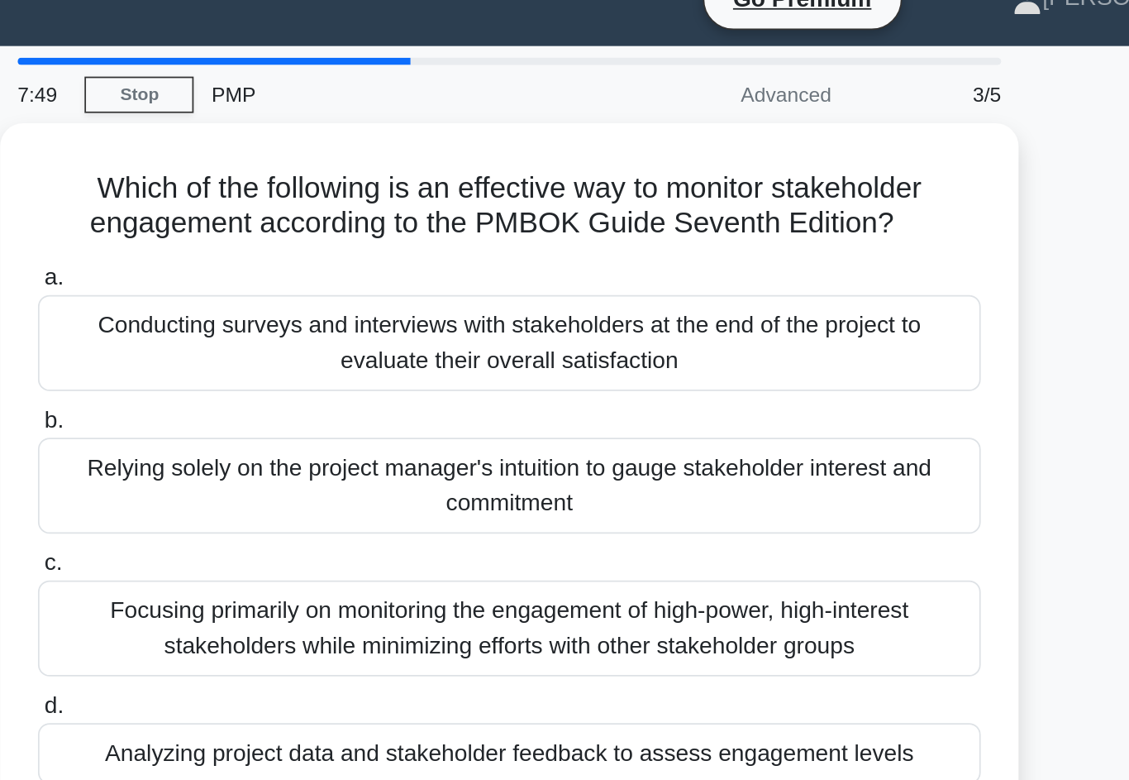
scroll to position [0, 0]
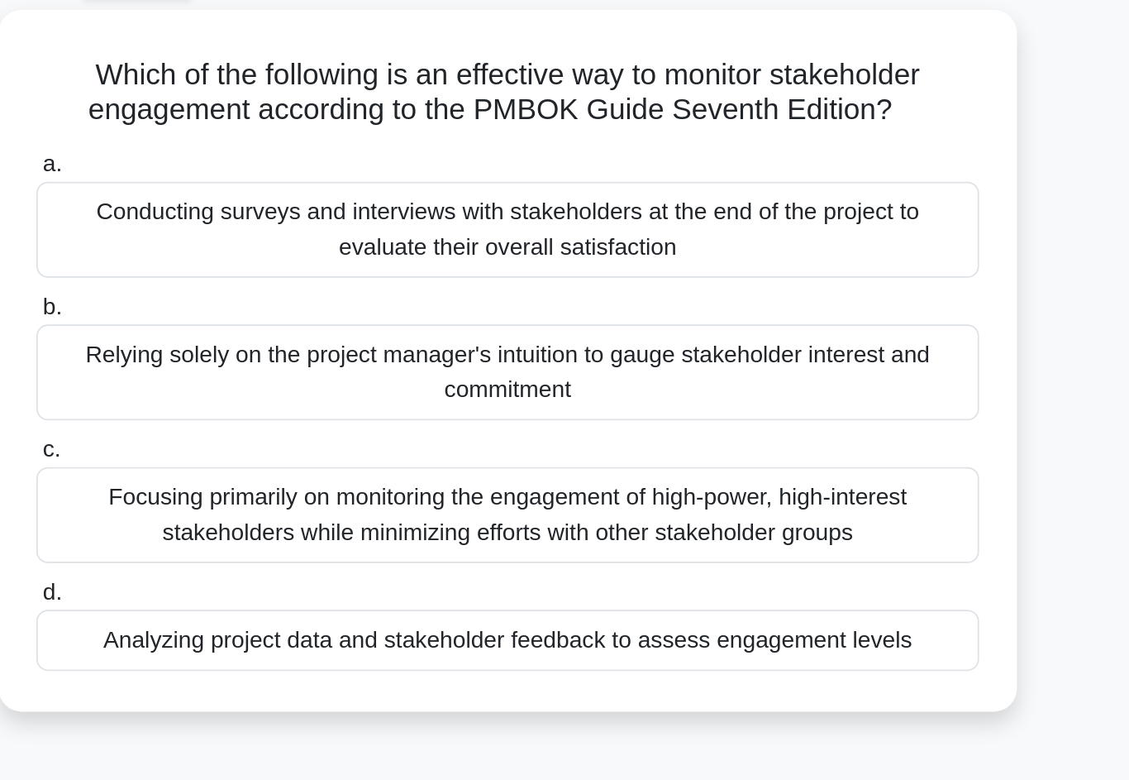
click at [523, 437] on div "Analyzing project data and stakeholder feedback to assess engagement levels" at bounding box center [565, 454] width 536 height 35
click at [297, 422] on input "d. Analyzing project data and stakeholder feedback to assess engagement levels" at bounding box center [297, 427] width 0 height 11
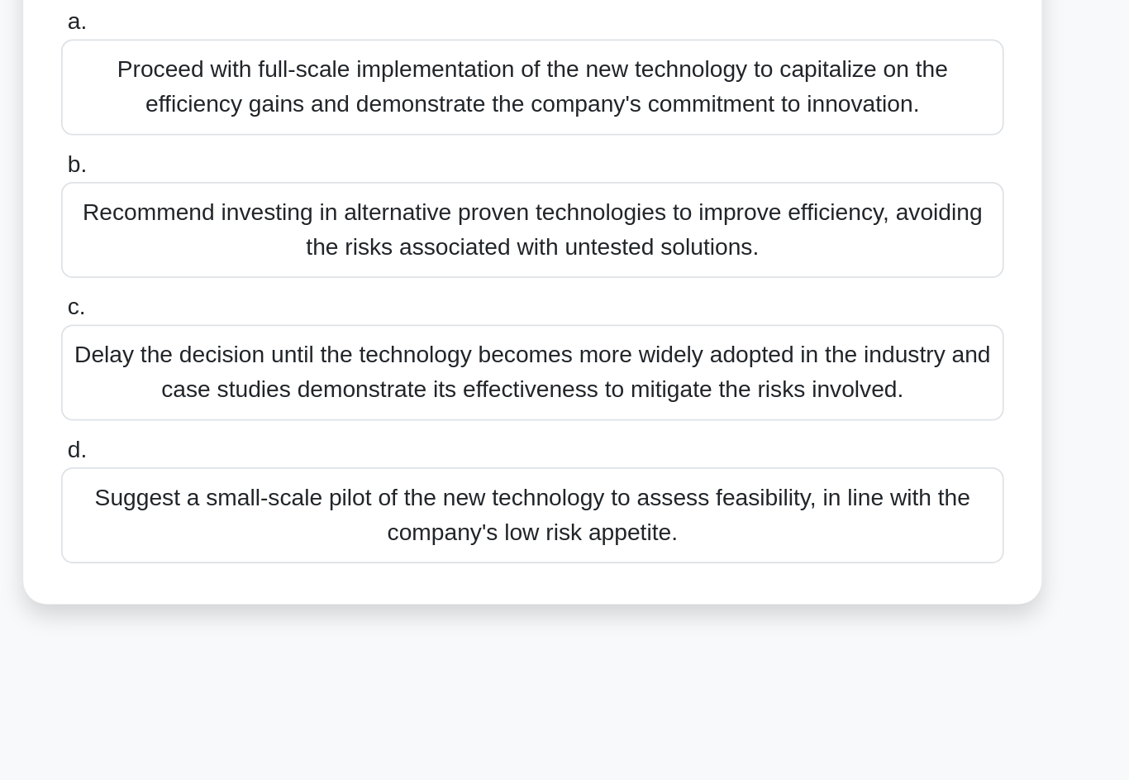
click at [297, 497] on div "Suggest a small-scale pilot of the new technology to assess feasibility, in lin…" at bounding box center [565, 524] width 536 height 55
click at [297, 482] on input "d. Suggest a small-scale pilot of the new technology to assess feasibility, in …" at bounding box center [297, 487] width 0 height 11
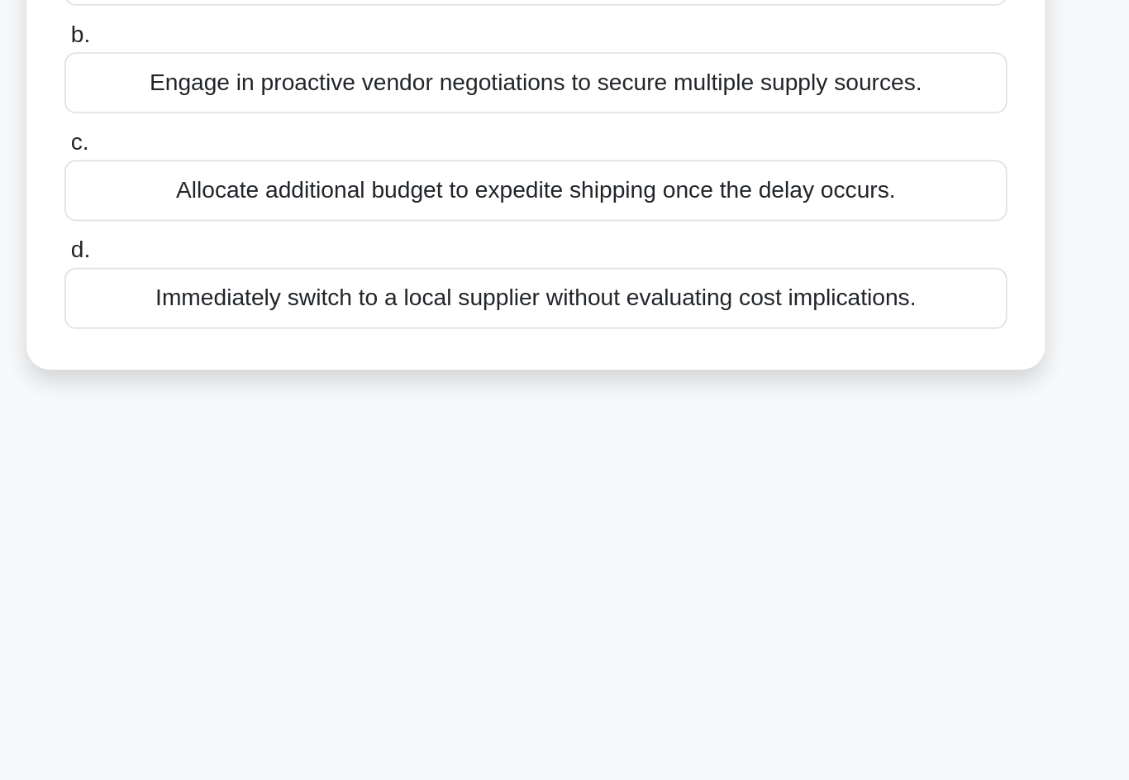
scroll to position [84, 0]
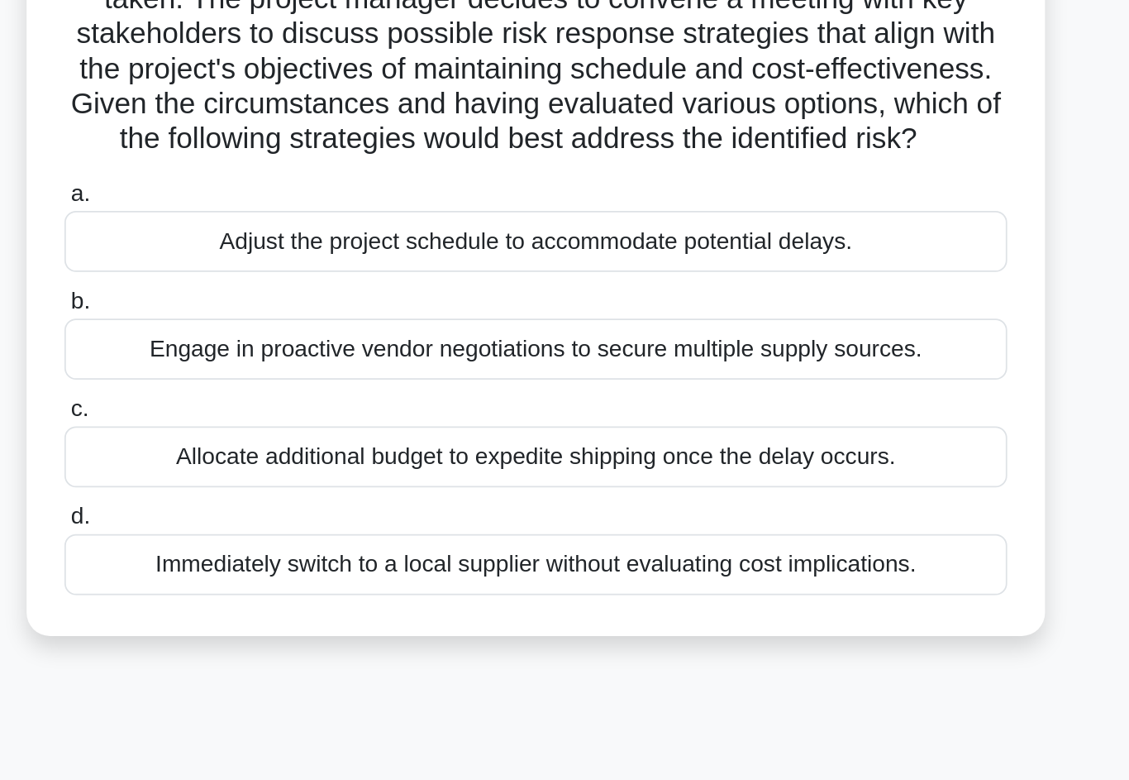
click at [538, 351] on div "Engage in proactive vendor negotiations to secure multiple supply sources." at bounding box center [565, 368] width 536 height 35
click at [297, 336] on input "b. Engage in proactive vendor negotiations to secure multiple supply sources." at bounding box center [297, 341] width 0 height 11
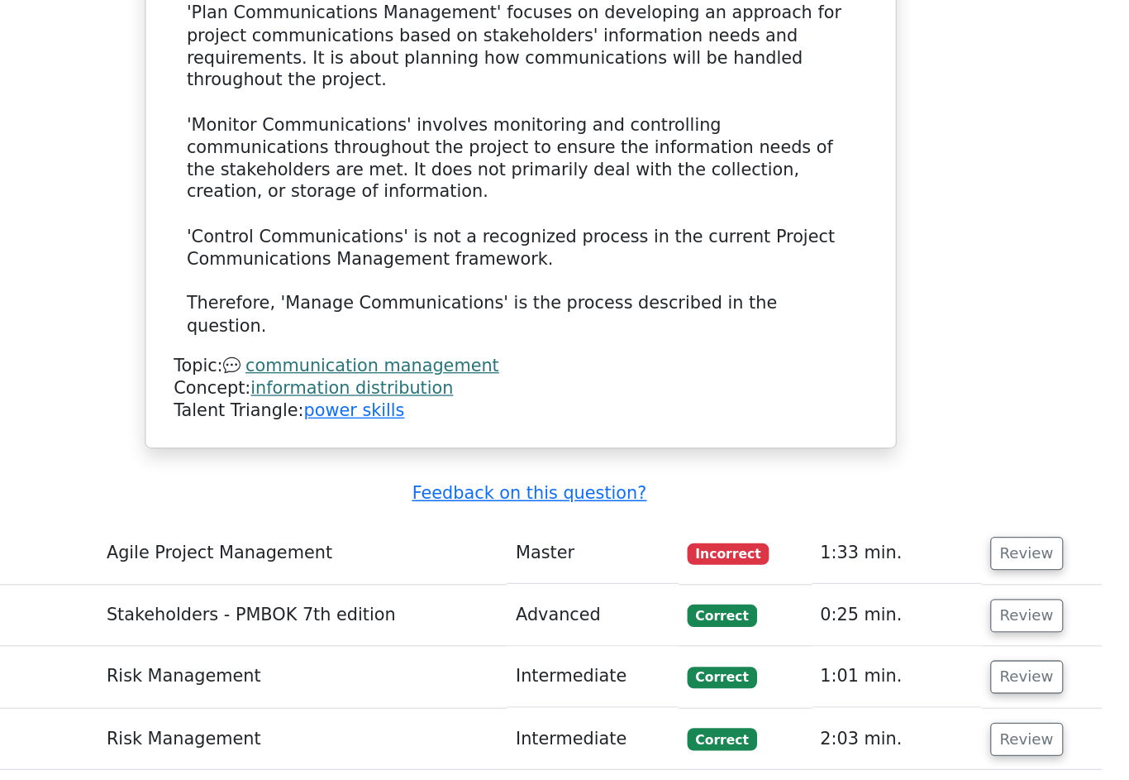
scroll to position [1761, 0]
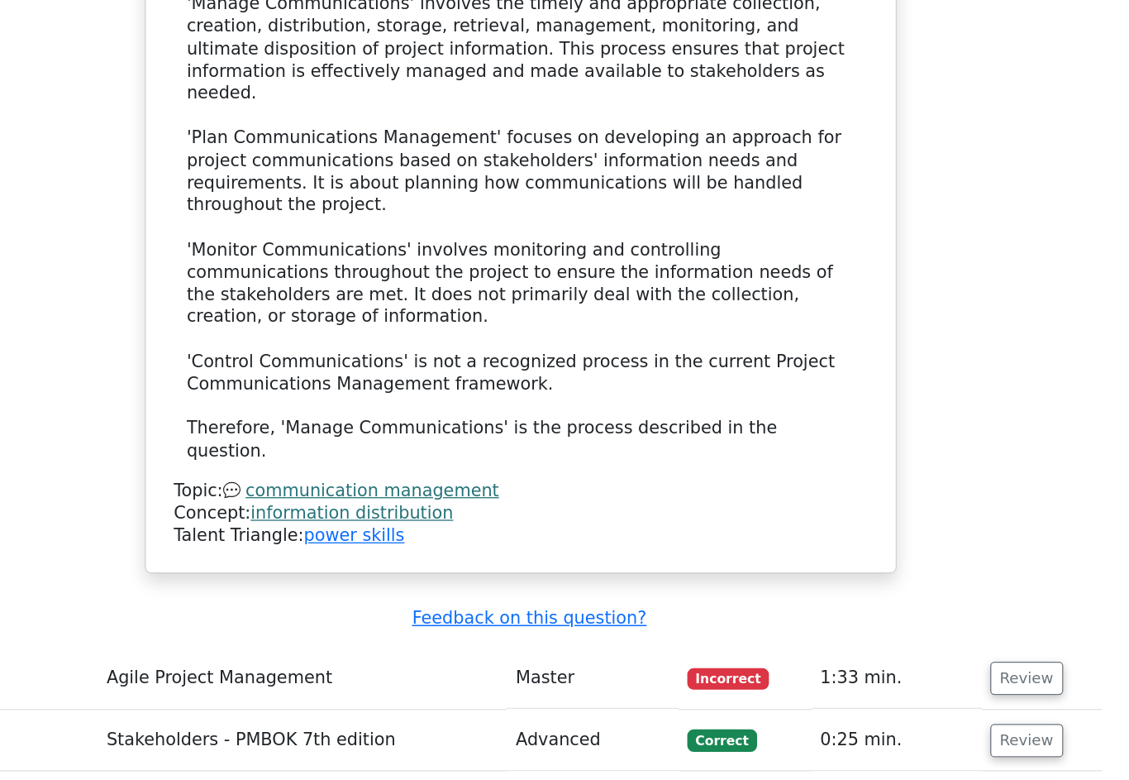
click at [916, 537] on button "Review" at bounding box center [944, 550] width 56 height 26
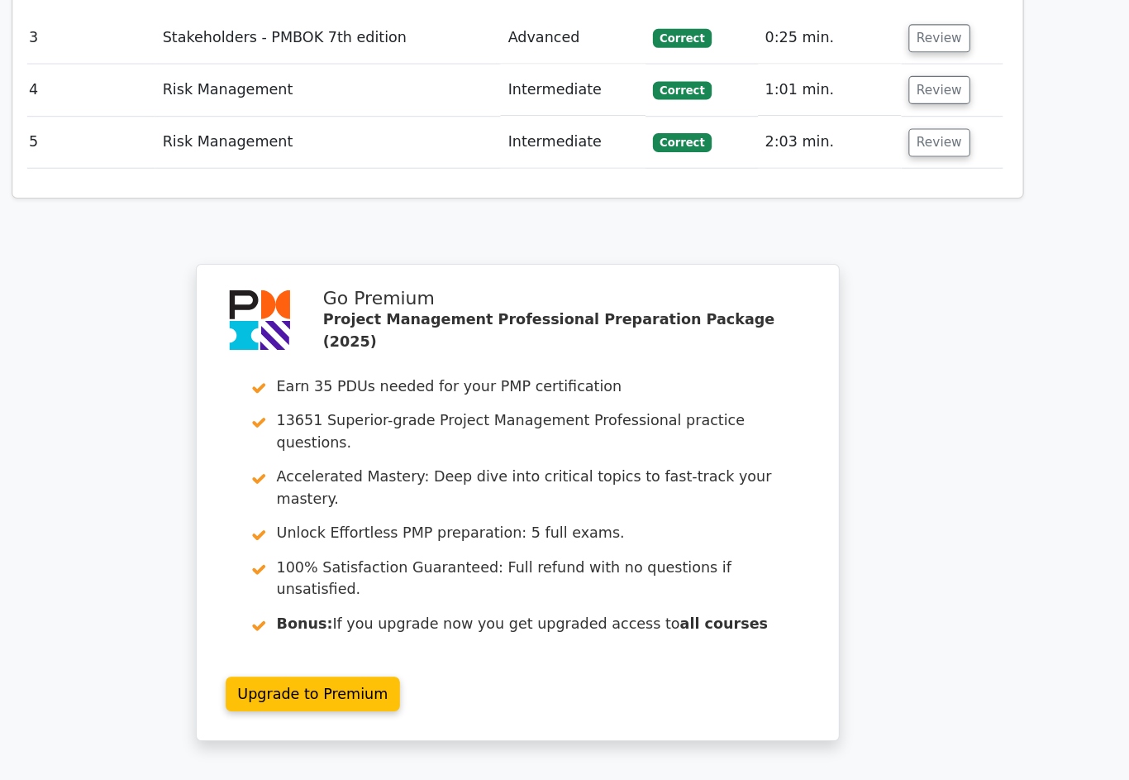
scroll to position [3249, 0]
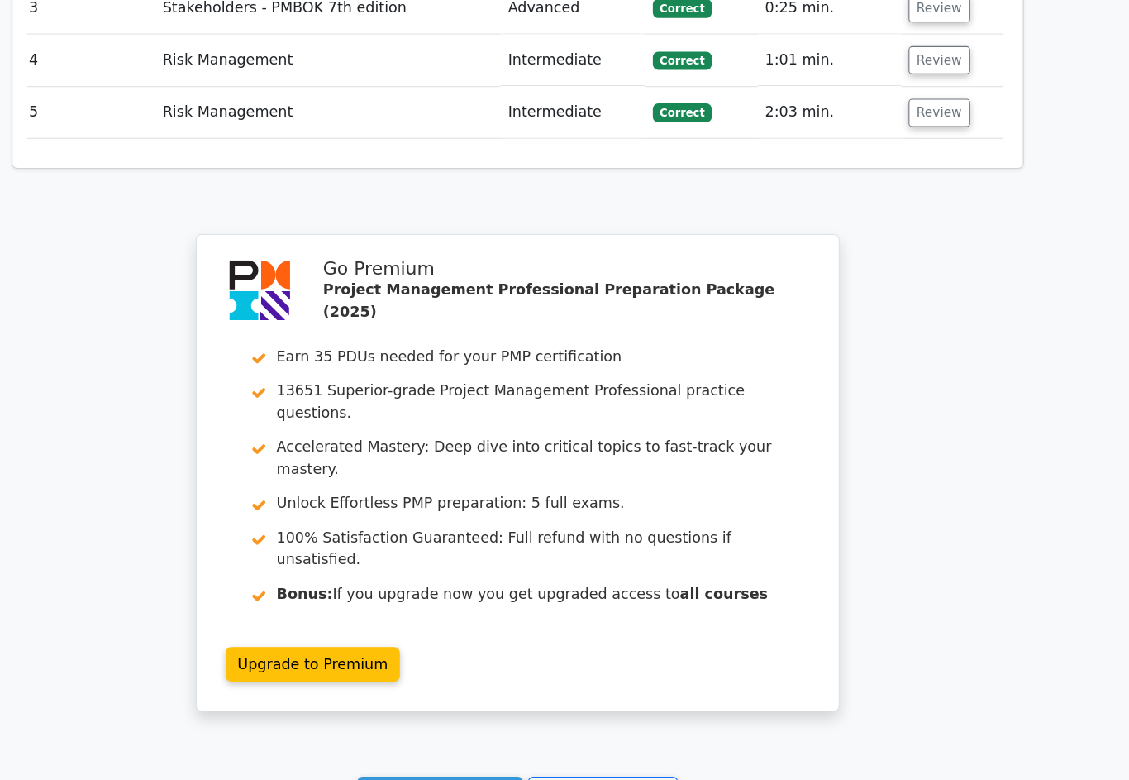
click at [575, 750] on link "Go to your profile" at bounding box center [642, 765] width 137 height 31
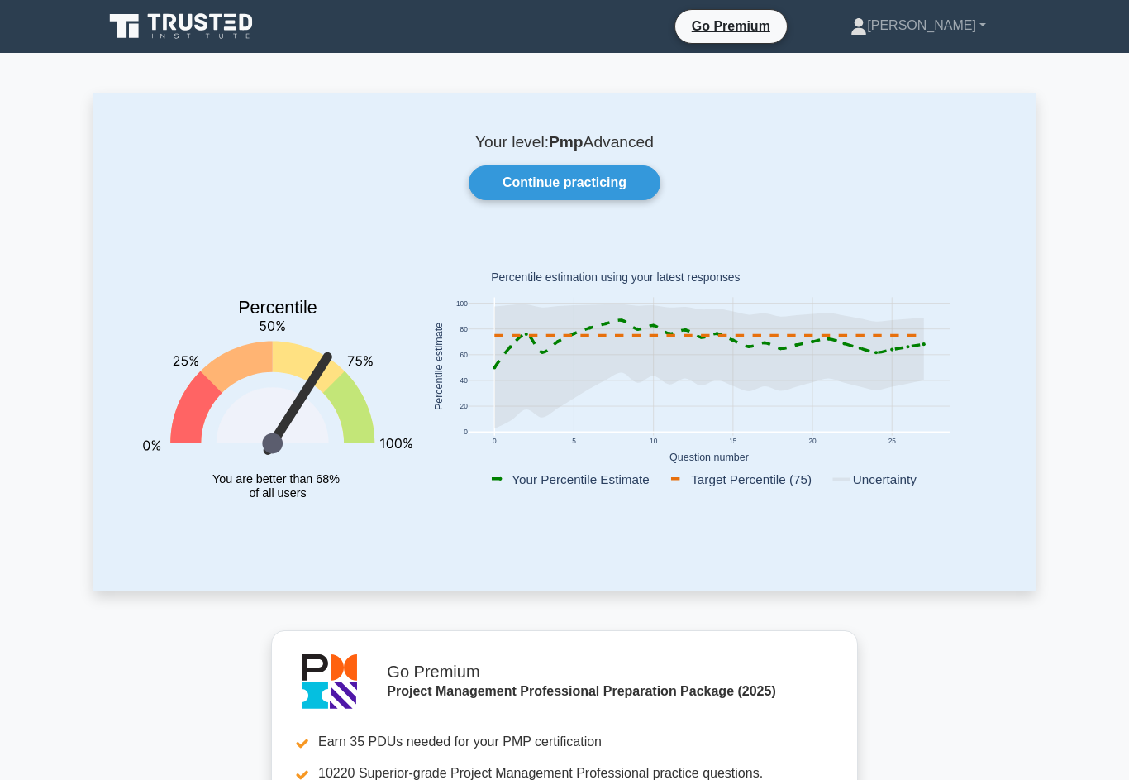
click at [619, 166] on link "Continue practicing" at bounding box center [565, 182] width 192 height 35
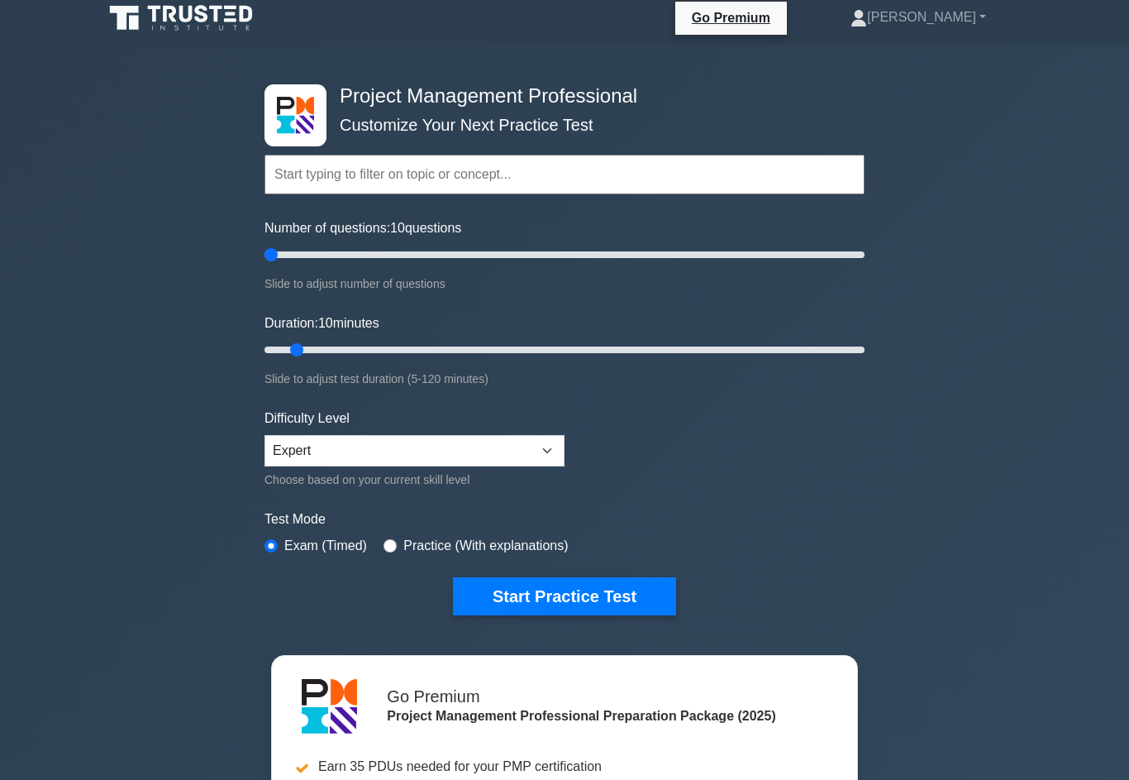
scroll to position [8, 0]
type input "5"
click at [648, 587] on button "Start Practice Test" at bounding box center [564, 596] width 223 height 38
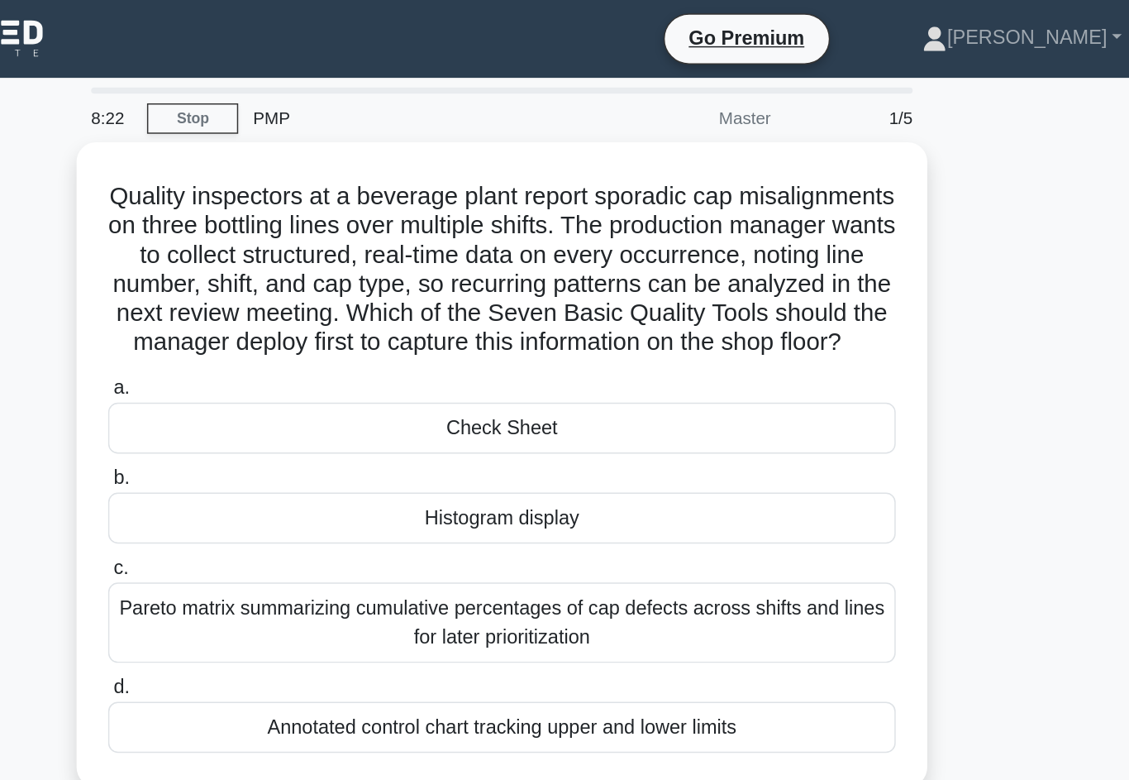
click at [297, 300] on div "Check Sheet" at bounding box center [565, 291] width 536 height 35
click at [297, 270] on input "a. Check Sheet" at bounding box center [297, 264] width 0 height 11
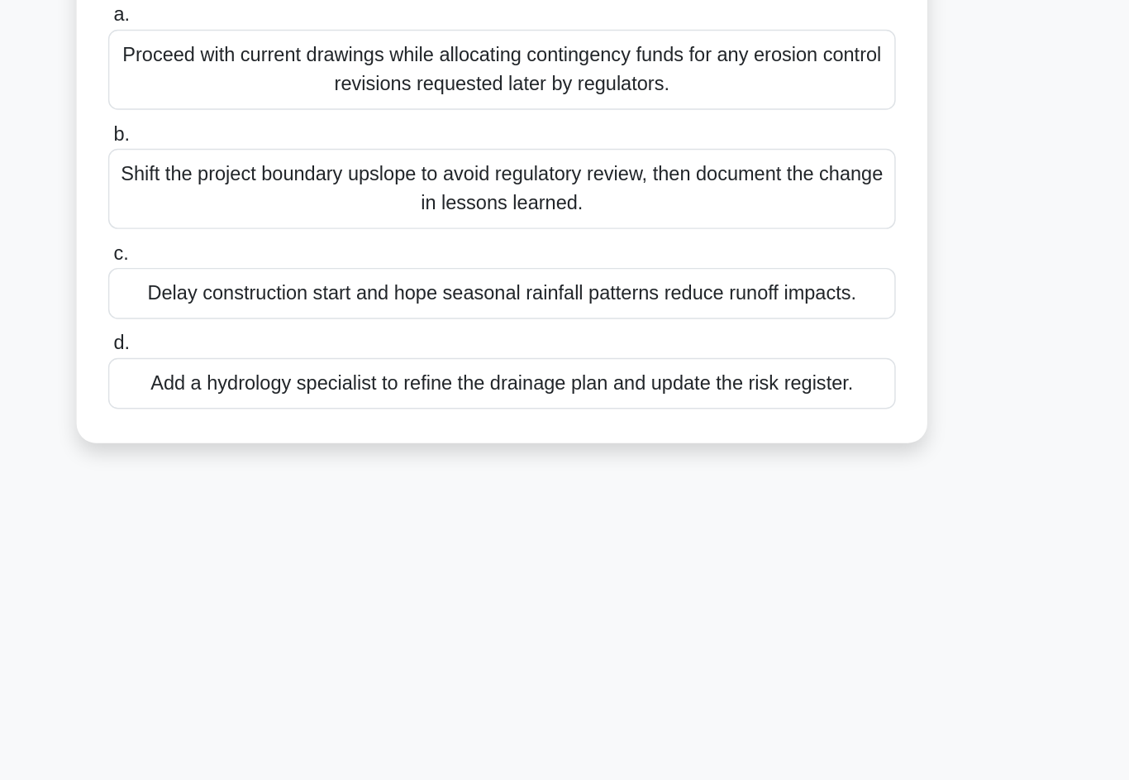
scroll to position [24, 0]
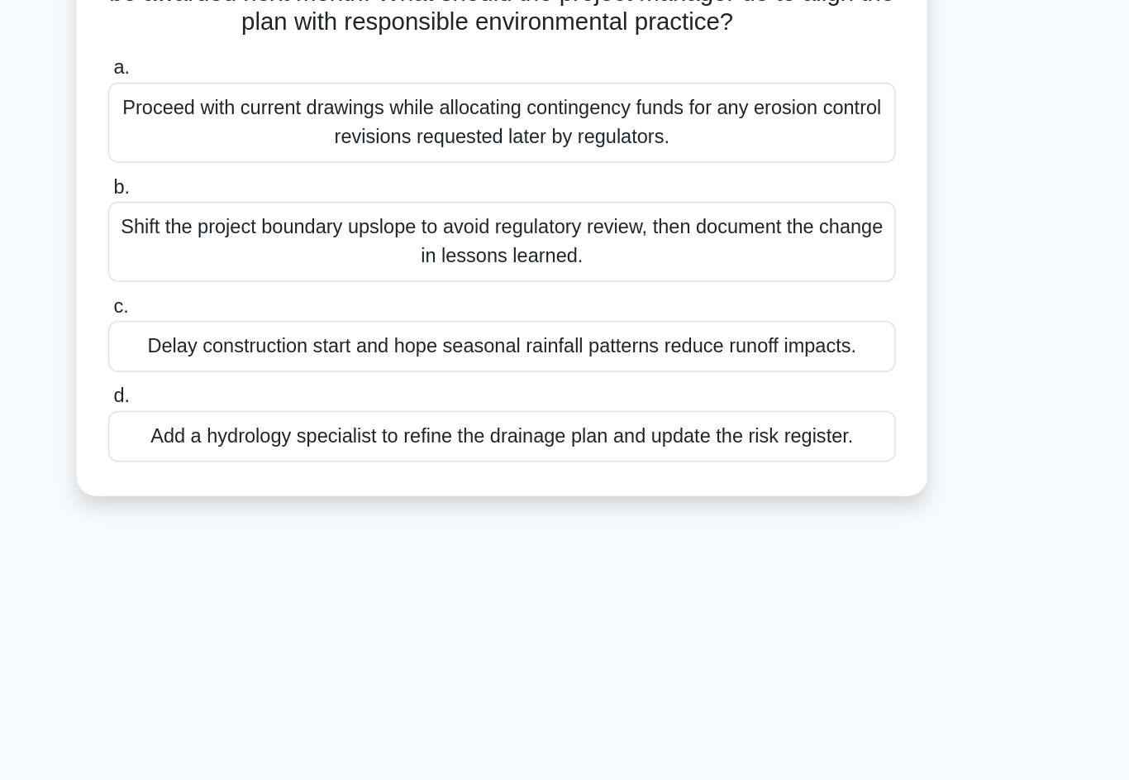
click at [297, 473] on div "Add a hydrology specialist to refine the drainage plan and update the risk regi…" at bounding box center [565, 490] width 536 height 35
click at [297, 458] on input "d. Add a hydrology specialist to refine the drainage plan and update the risk r…" at bounding box center [297, 463] width 0 height 11
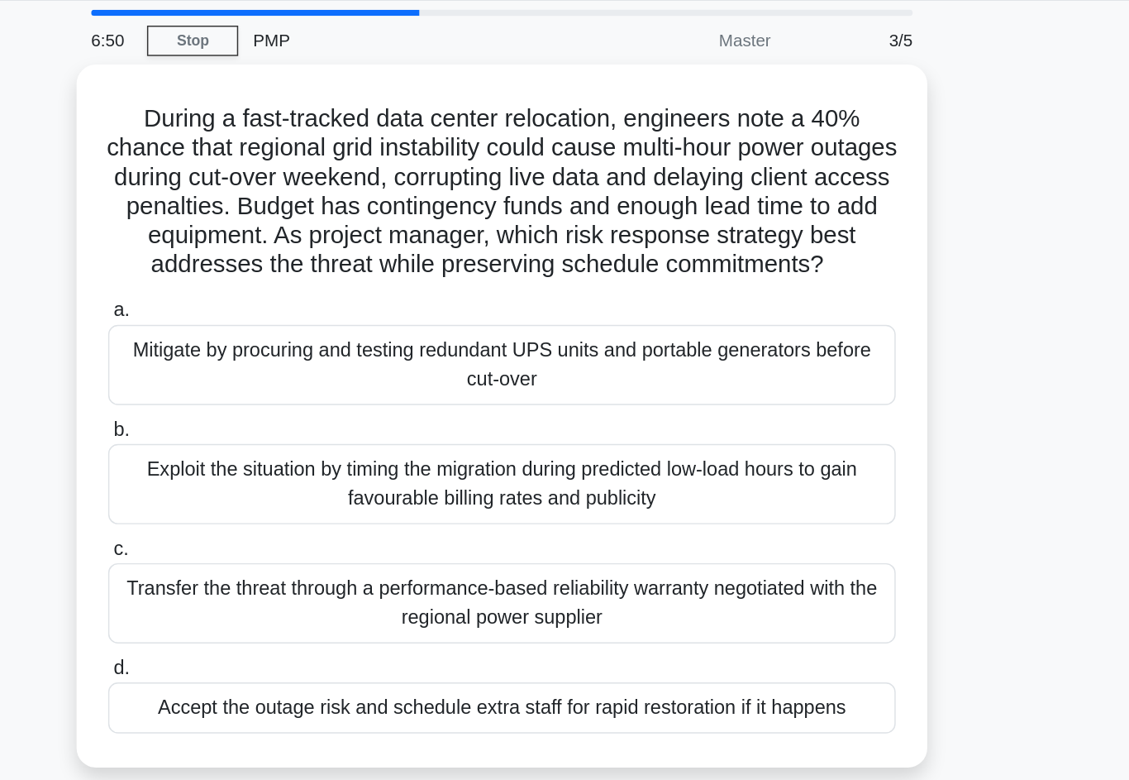
scroll to position [0, 0]
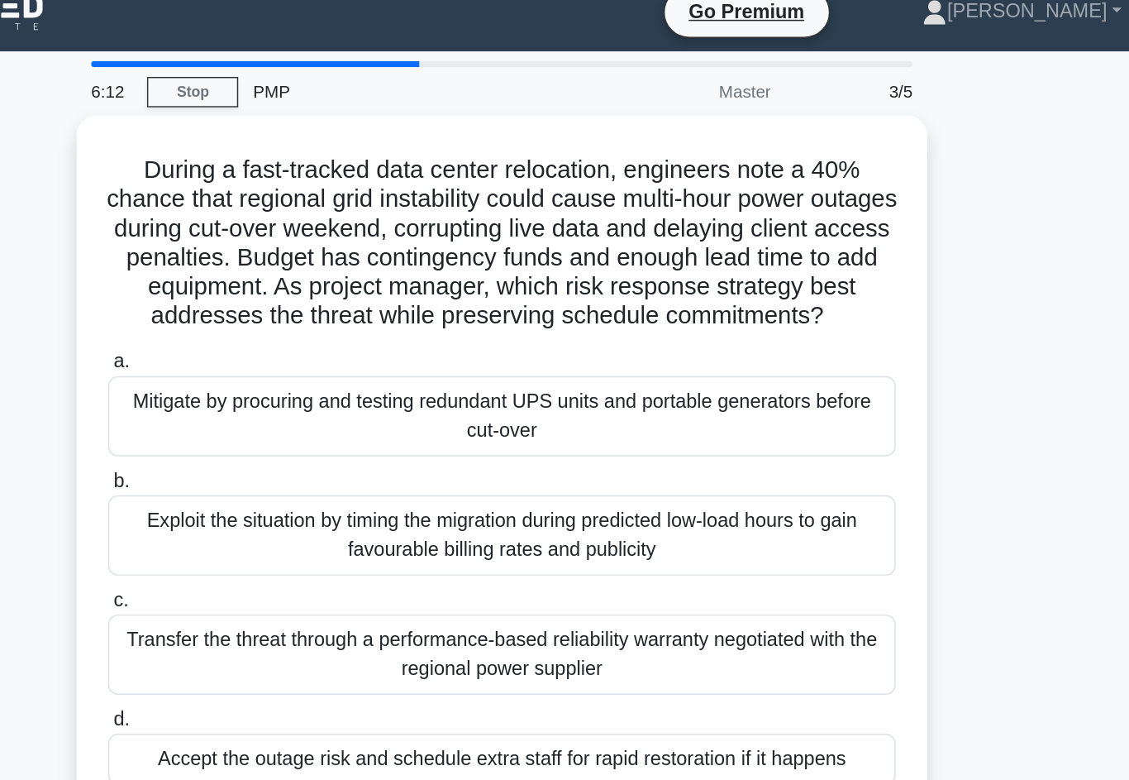
click at [297, 293] on div "Mitigate by procuring and testing redundant UPS units and portable generators b…" at bounding box center [565, 301] width 536 height 55
click at [297, 270] on input "a. Mitigate by procuring and testing redundant UPS units and portable generator…" at bounding box center [297, 264] width 0 height 11
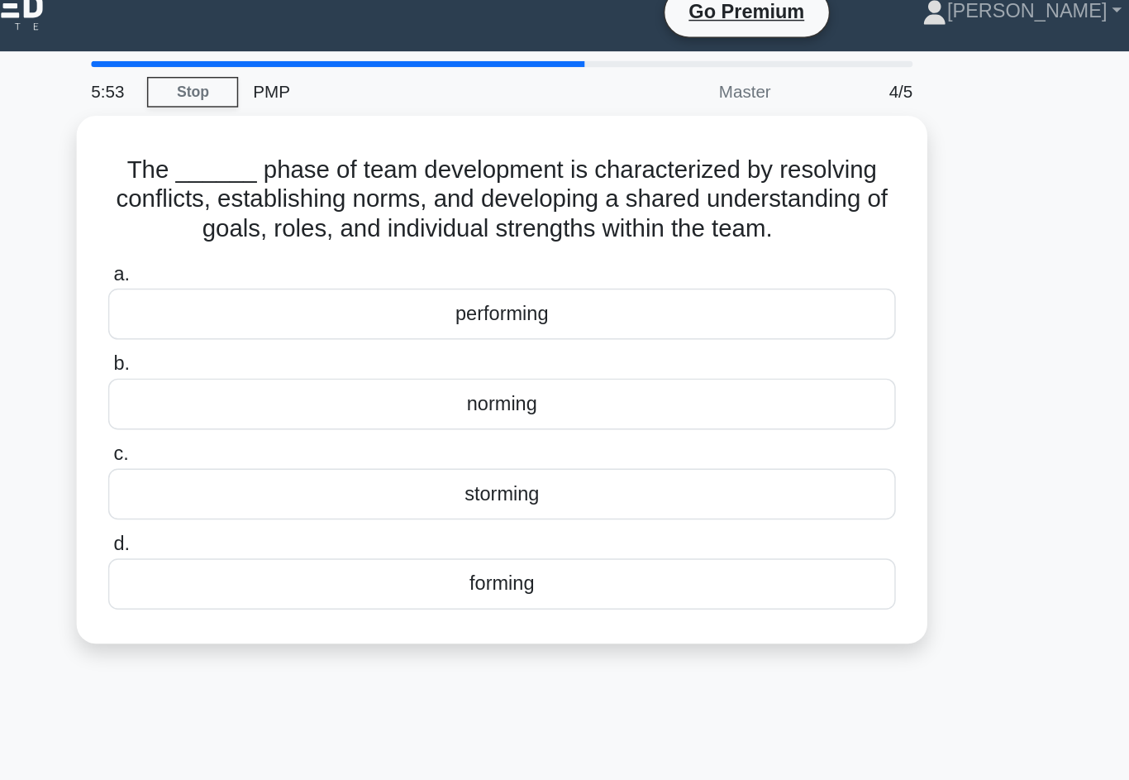
click at [297, 285] on div "norming" at bounding box center [565, 292] width 536 height 35
click at [297, 271] on input "b. norming" at bounding box center [297, 265] width 0 height 11
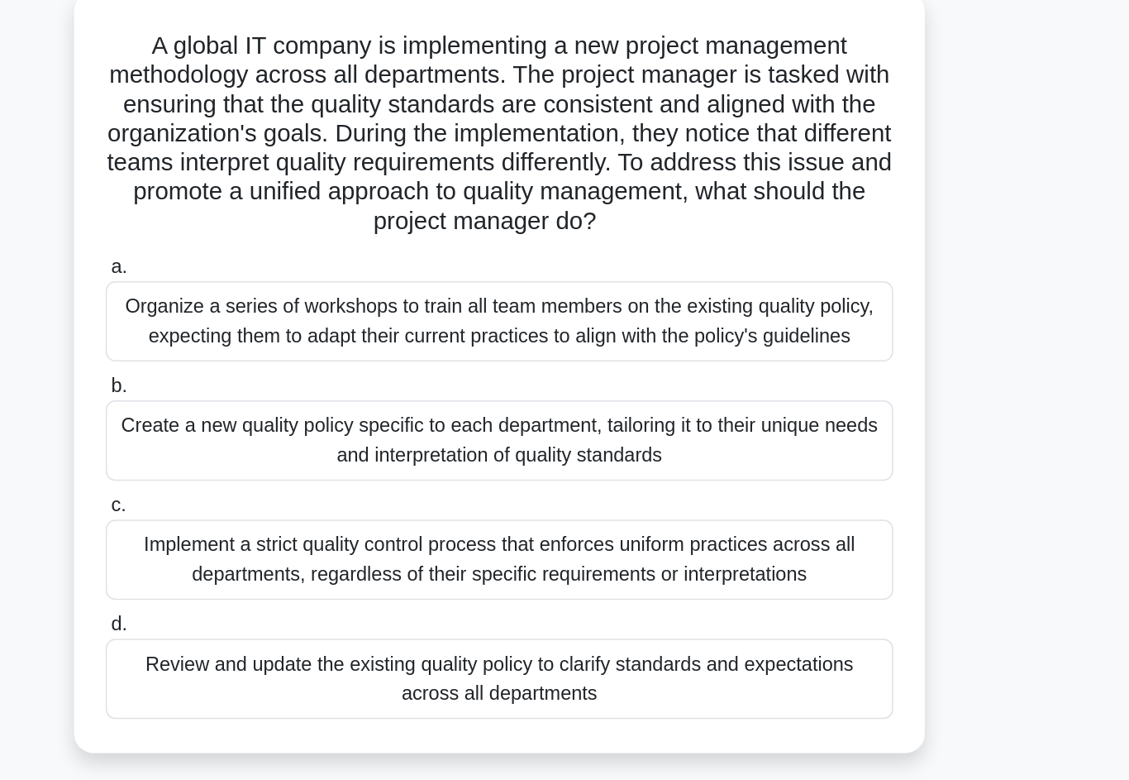
click at [297, 293] on div "Organize a series of workshops to train all team members on the existing qualit…" at bounding box center [565, 320] width 536 height 55
click at [297, 279] on input "a. Organize a series of workshops to train all team members on the existing qua…" at bounding box center [297, 284] width 0 height 11
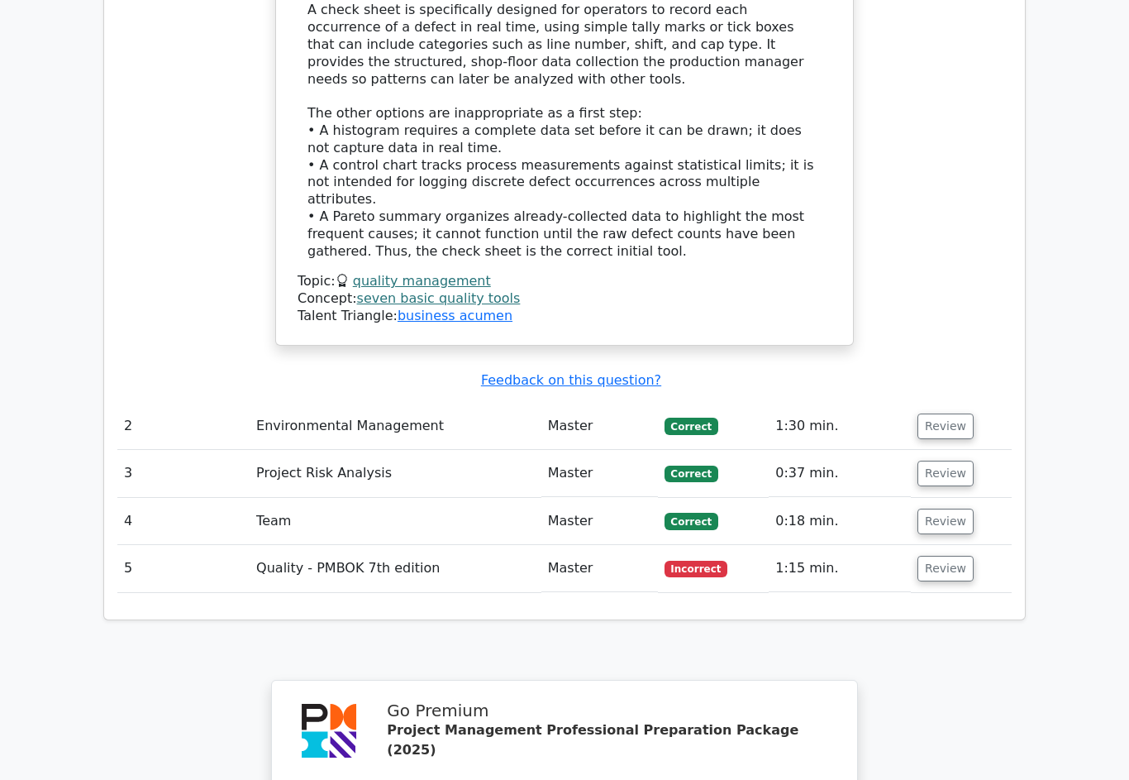
scroll to position [1998, 0]
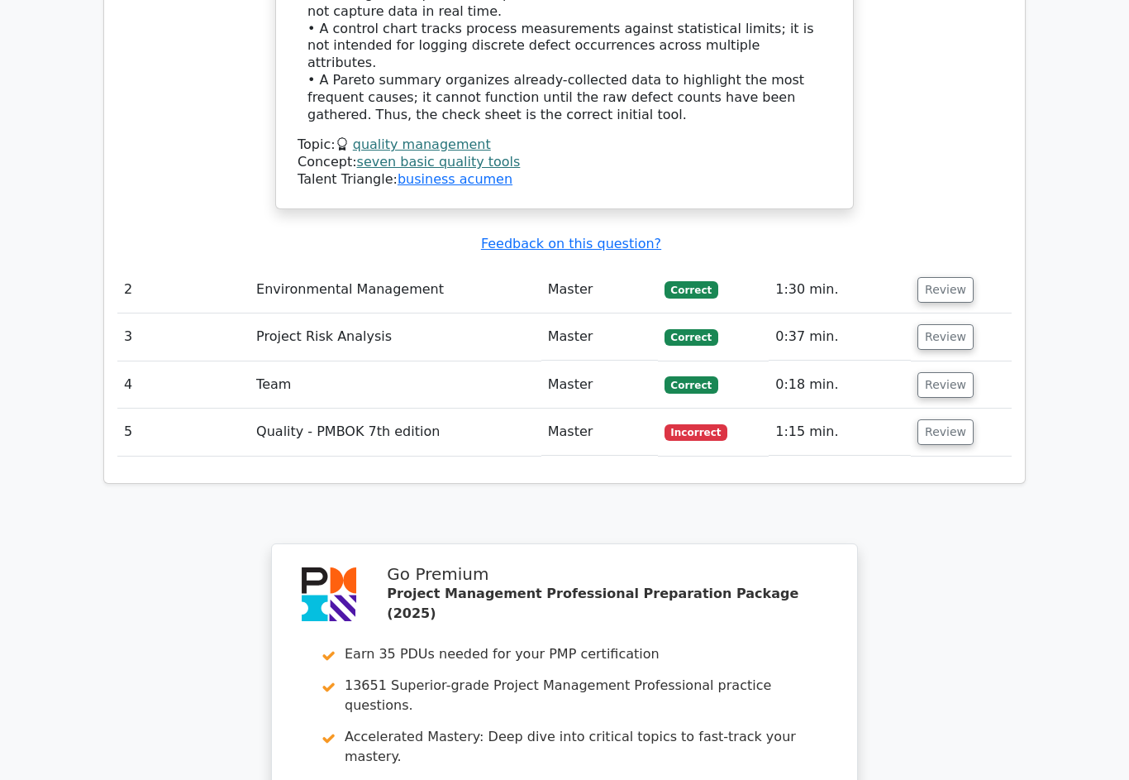
click at [947, 419] on button "Review" at bounding box center [946, 432] width 56 height 26
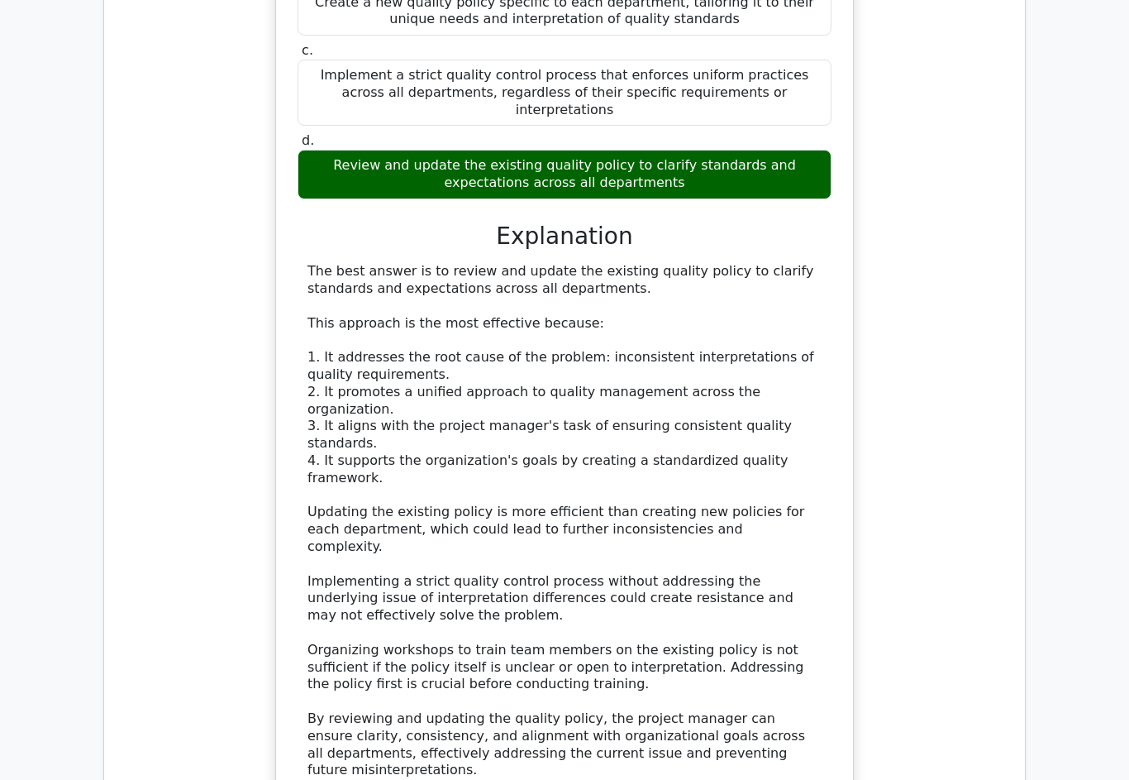
scroll to position [2771, 0]
